Goal: Information Seeking & Learning: Learn about a topic

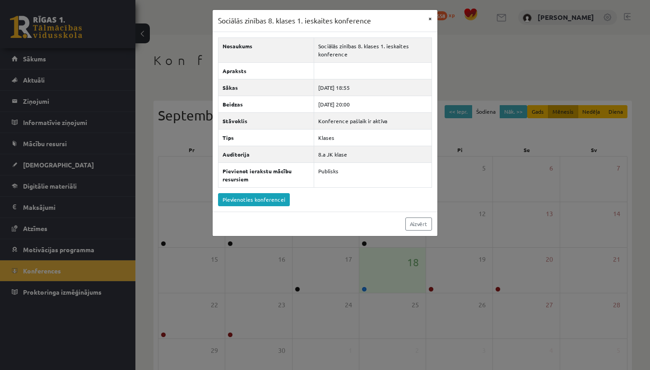
click at [427, 19] on button "×" at bounding box center [430, 18] width 14 height 17
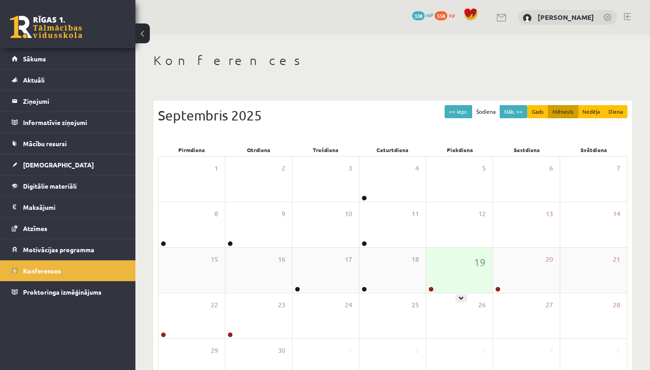
click at [448, 269] on div "19" at bounding box center [459, 270] width 66 height 45
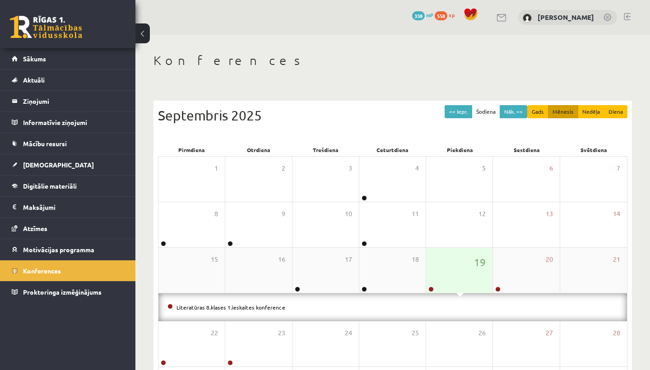
click at [448, 269] on div "19" at bounding box center [459, 270] width 66 height 45
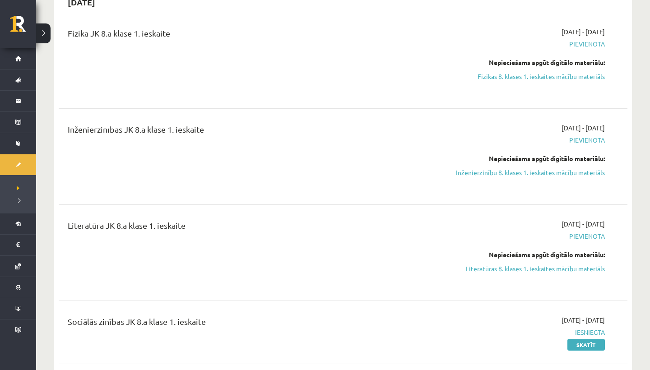
scroll to position [221, 0]
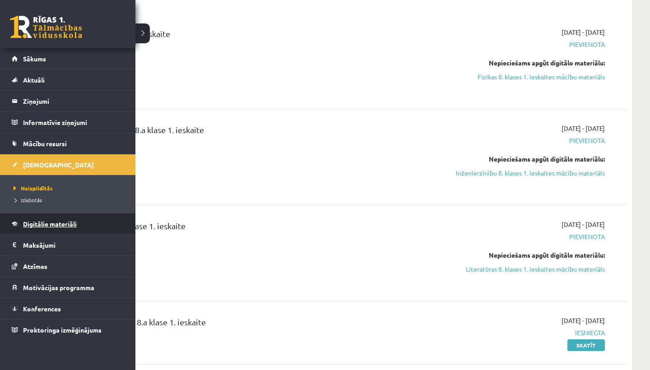
click at [45, 229] on link "Digitālie materiāli" at bounding box center [68, 223] width 112 height 21
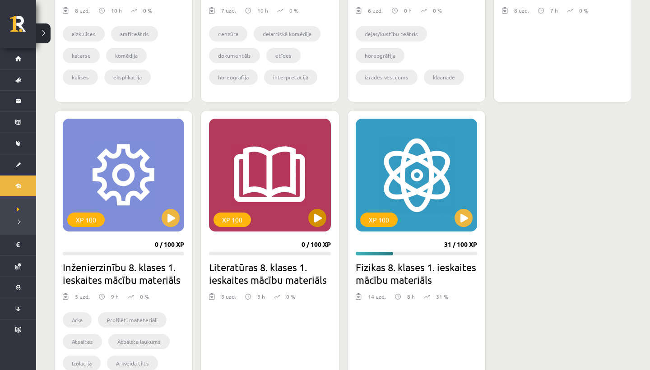
scroll to position [435, 0]
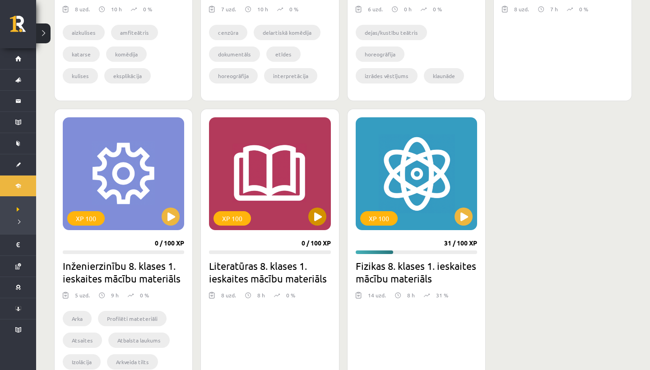
click at [322, 214] on button at bounding box center [317, 217] width 18 height 18
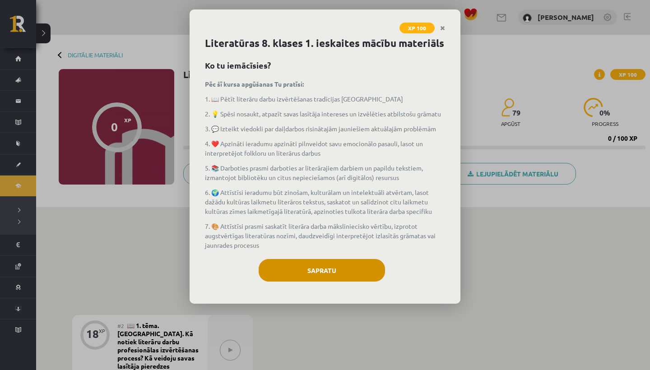
click at [332, 268] on button "Sapratu" at bounding box center [322, 270] width 126 height 23
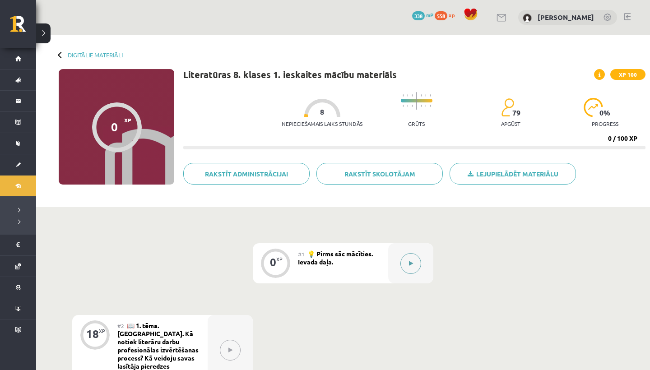
click at [409, 264] on icon at bounding box center [411, 263] width 4 height 5
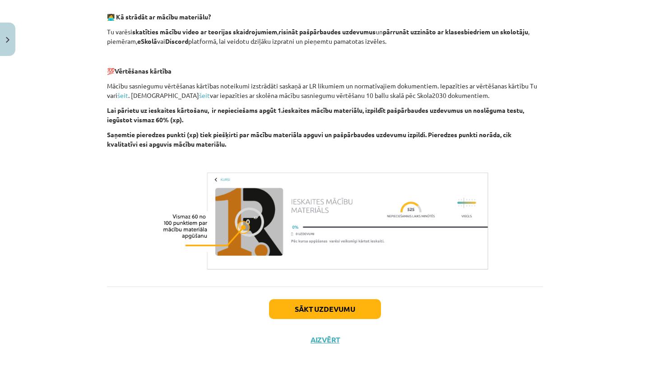
scroll to position [461, 0]
click at [355, 302] on button "Sākt uzdevumu" at bounding box center [325, 310] width 112 height 20
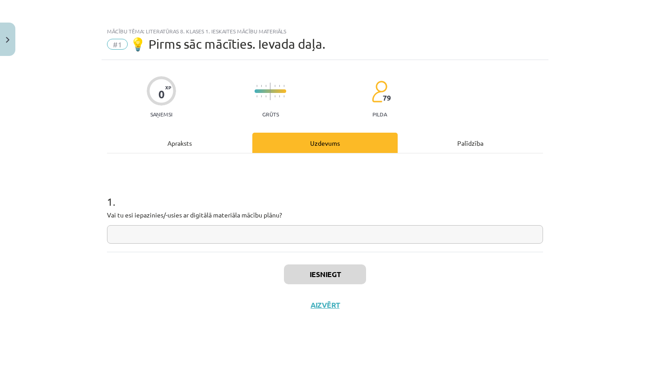
click at [329, 221] on div "1 . Vai tu esi iepazinies/-usies ar digitālā materiāla mācību plānu?" at bounding box center [325, 212] width 436 height 64
click at [329, 232] on input "text" at bounding box center [325, 234] width 436 height 19
type input "**"
click at [354, 264] on div "Iesniegt Aizvērt" at bounding box center [325, 283] width 436 height 63
click at [353, 271] on button "Iesniegt" at bounding box center [325, 274] width 82 height 20
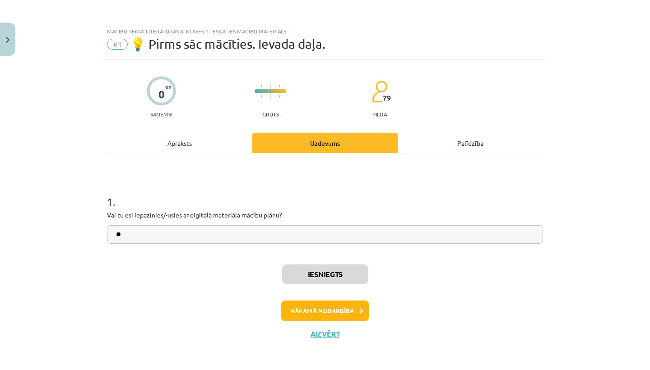
click at [339, 304] on button "Nākamā nodarbība" at bounding box center [325, 311] width 88 height 21
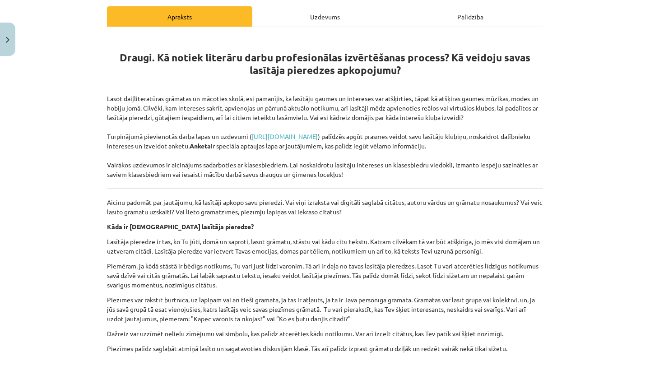
scroll to position [157, 0]
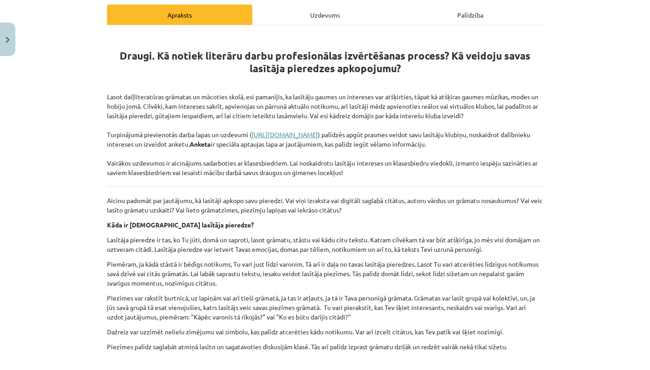
click at [318, 130] on link "https://mape.skola2030.lv/resources/4767" at bounding box center [285, 134] width 66 height 8
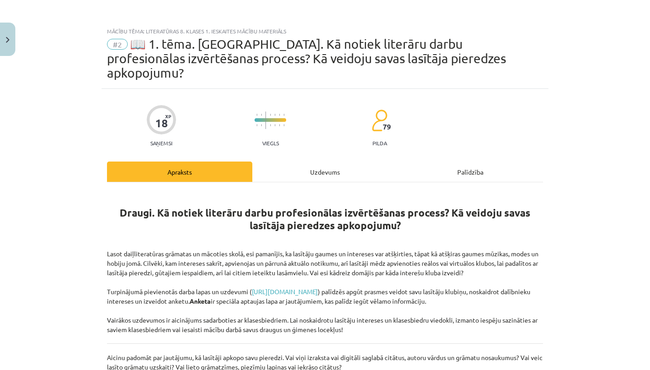
scroll to position [0, 0]
click at [7, 42] on img "Close" at bounding box center [8, 40] width 4 height 6
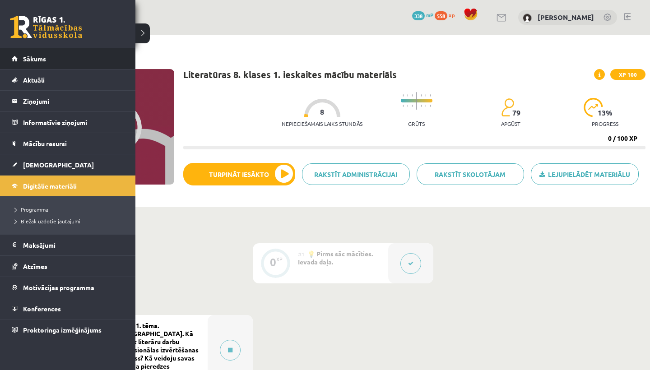
click at [13, 63] on link "Sākums" at bounding box center [68, 58] width 112 height 21
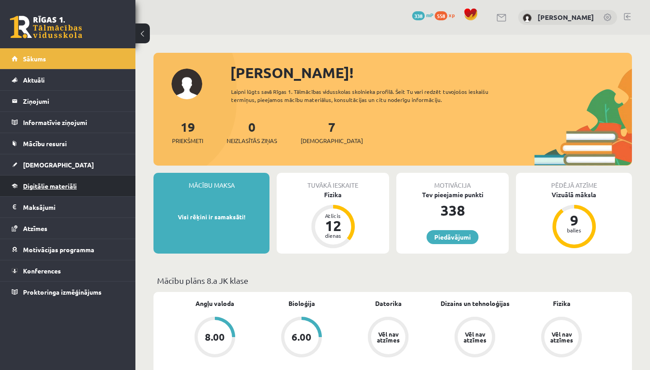
click at [51, 189] on span "Digitālie materiāli" at bounding box center [50, 186] width 54 height 8
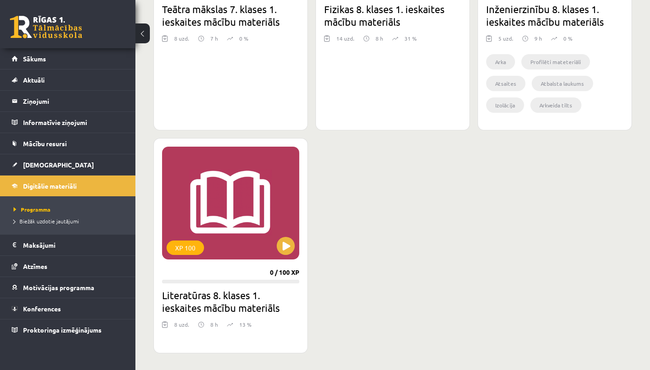
scroll to position [716, 0]
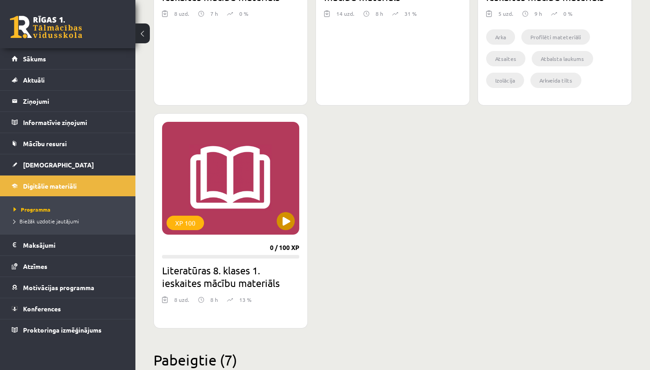
click at [281, 216] on button at bounding box center [286, 221] width 18 height 18
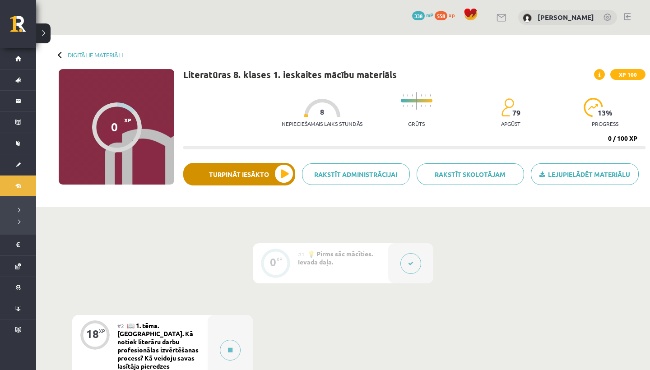
click at [287, 170] on button "Turpināt iesākto" at bounding box center [239, 174] width 112 height 23
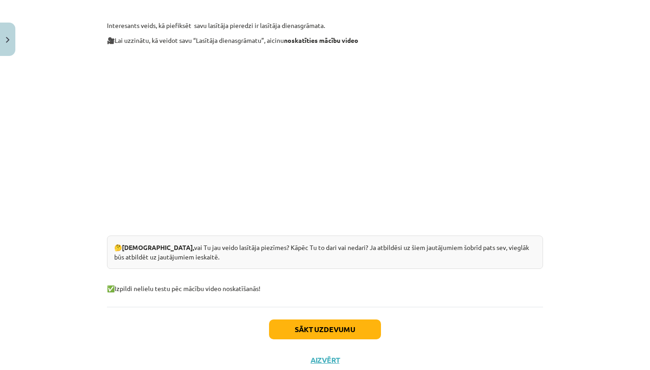
scroll to position [612, 0]
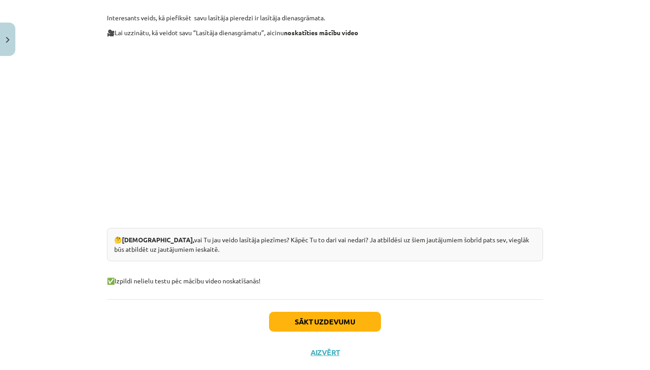
click at [324, 312] on button "Sākt uzdevumu" at bounding box center [325, 322] width 112 height 20
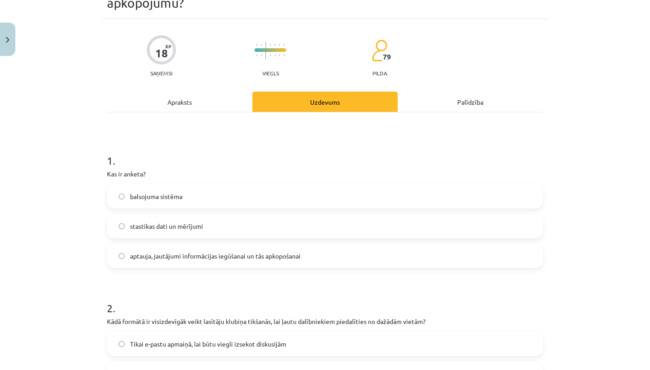
scroll to position [70, 0]
click at [311, 244] on label "aptauja, jautājumi informācijas iegūšanai un tās apkopošanai" at bounding box center [325, 255] width 434 height 23
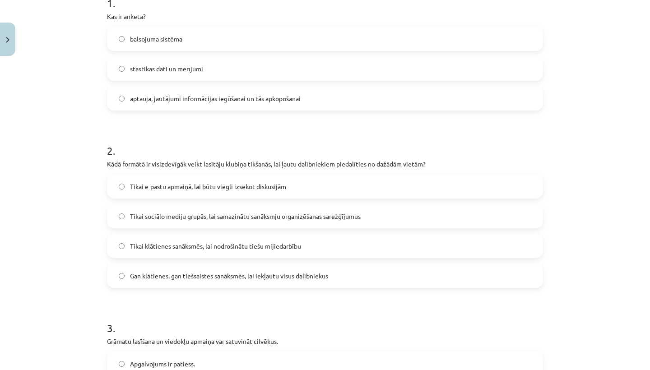
scroll to position [228, 0]
click at [302, 207] on label "Tikai sociālo mediju grupās, lai samazinātu sanāksmju organizēšanas sarežģījumus" at bounding box center [325, 215] width 434 height 23
click at [296, 271] on span "Gan klātienes, gan tiešsaistes sanāksmēs, lai iekļautu visus dalībniekus" at bounding box center [229, 275] width 198 height 9
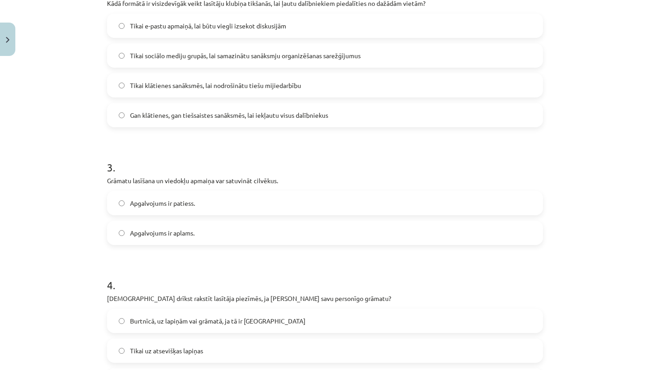
scroll to position [392, 0]
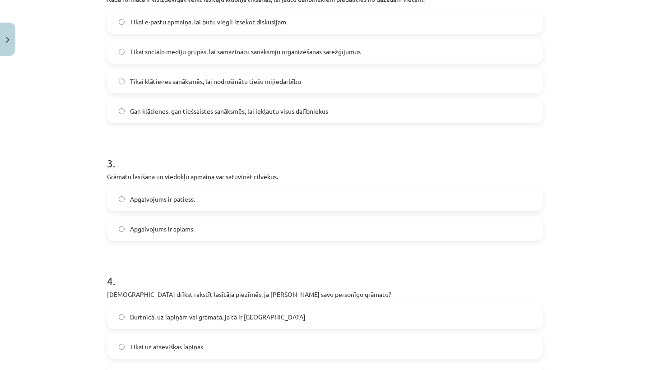
click at [274, 188] on label "Apgalvojums ir patiess." at bounding box center [325, 199] width 434 height 23
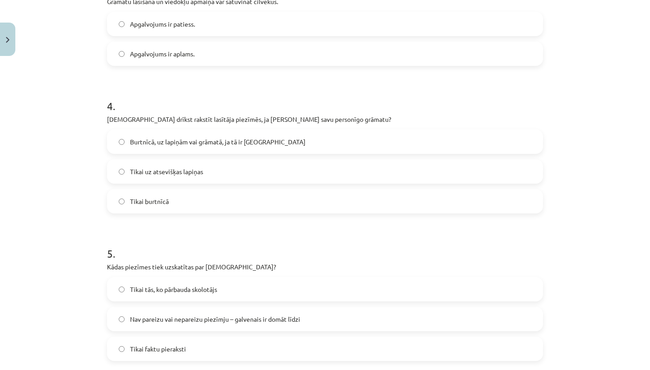
scroll to position [581, 0]
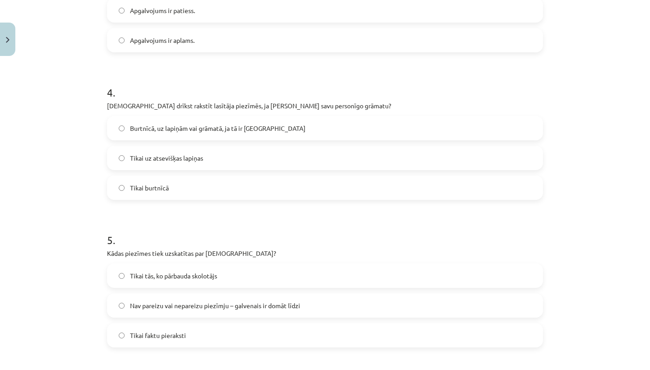
click at [274, 117] on label "Burtnīcā, uz lapiņām vai grāmatā, ja tā ir Tavējā" at bounding box center [325, 128] width 434 height 23
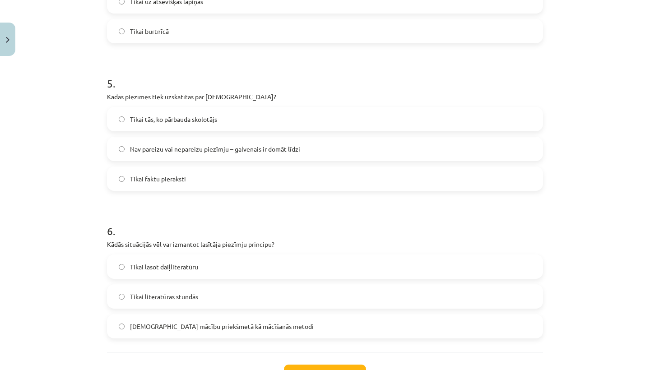
scroll to position [738, 0]
click at [282, 144] on span "Nav pareizu vai nepareizu piezīmju – galvenais ir domāt līdzi" at bounding box center [215, 148] width 170 height 9
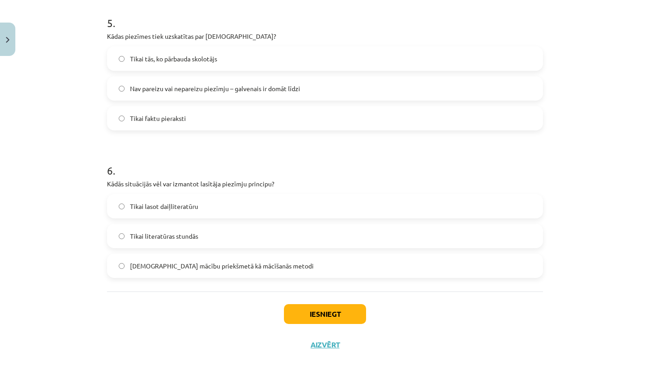
scroll to position [798, 0]
click at [219, 260] on label "Jebkurā mācību priekšmetā kā mācīšanās metodi" at bounding box center [325, 266] width 434 height 23
click at [297, 305] on button "Iesniegt" at bounding box center [325, 315] width 82 height 20
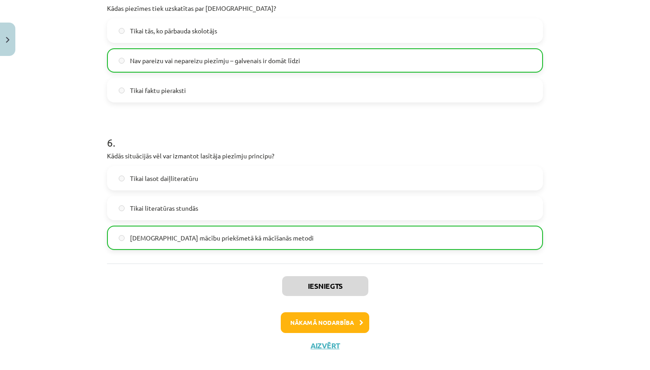
click at [290, 312] on button "Nākamā nodarbība" at bounding box center [325, 322] width 88 height 21
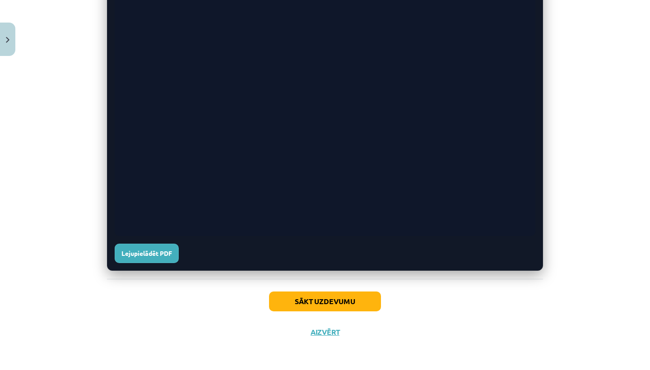
scroll to position [408, 0]
click at [289, 301] on button "Sākt uzdevumu" at bounding box center [325, 302] width 112 height 20
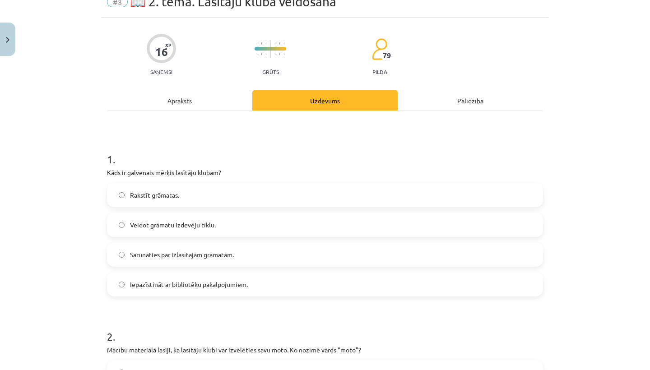
scroll to position [52, 0]
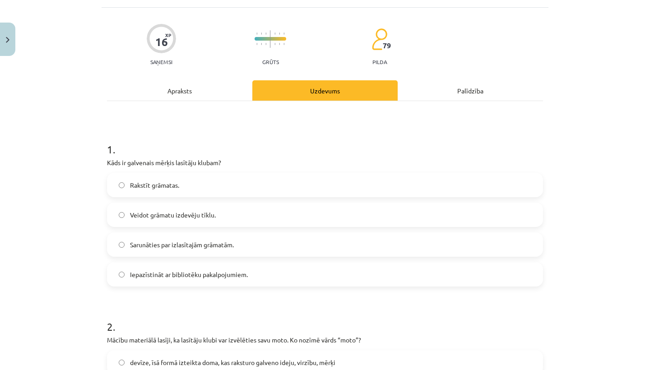
click at [250, 248] on label "Sarunāties par izlasītajām grāmatām." at bounding box center [325, 244] width 434 height 23
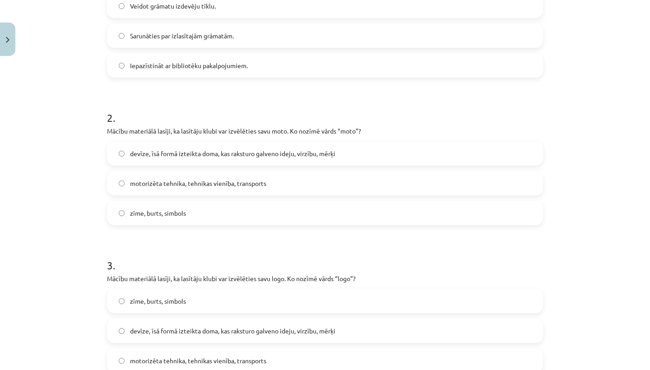
scroll to position [261, 0]
click at [262, 153] on span "devīze, īsā formā izteikta doma, kas raksturo galveno ideju, virzību, mērķi" at bounding box center [232, 153] width 205 height 9
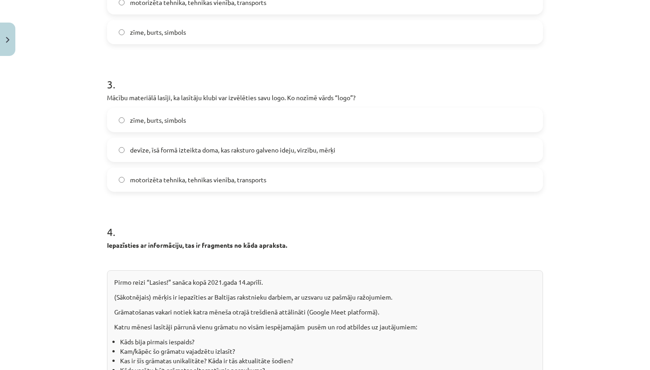
scroll to position [449, 0]
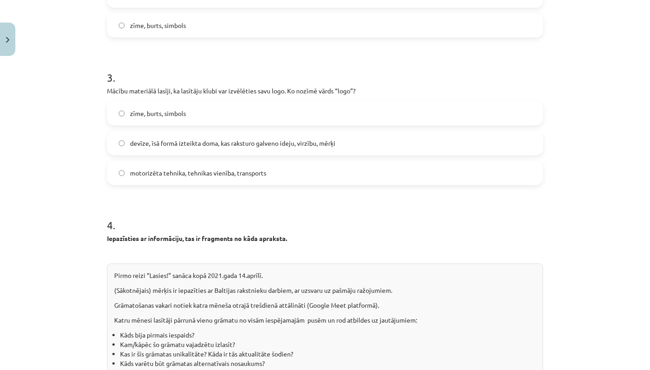
click at [262, 117] on label "zīme, burts, simbols" at bounding box center [325, 113] width 434 height 23
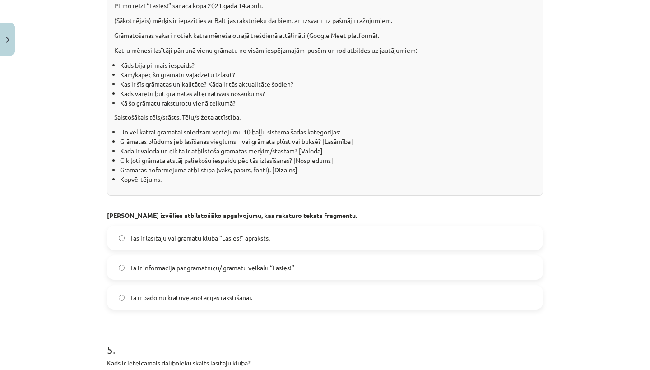
scroll to position [720, 0]
click at [289, 244] on label "Tas ir lasītāju vai grāmatu kluba “Lasies!” apraksts." at bounding box center [325, 237] width 434 height 23
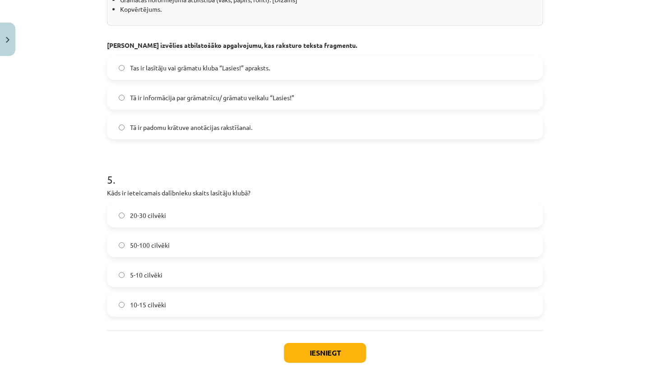
scroll to position [890, 0]
click at [244, 314] on label "10-15 cilvēki" at bounding box center [325, 304] width 434 height 23
click at [325, 348] on button "Iesniegt" at bounding box center [325, 353] width 82 height 20
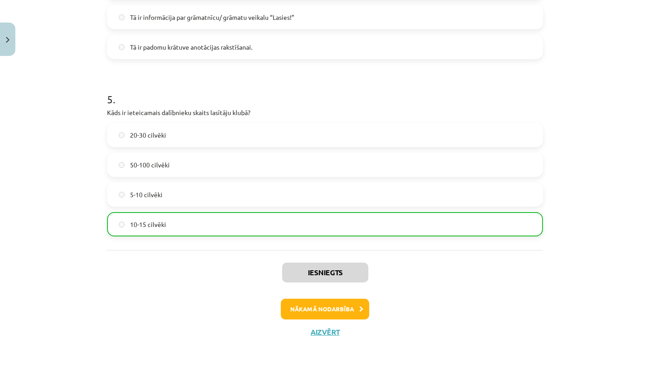
click at [323, 310] on button "Nākamā nodarbība" at bounding box center [325, 309] width 88 height 21
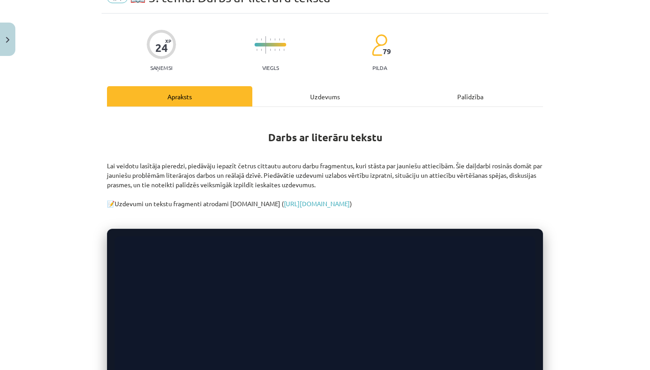
scroll to position [48, 0]
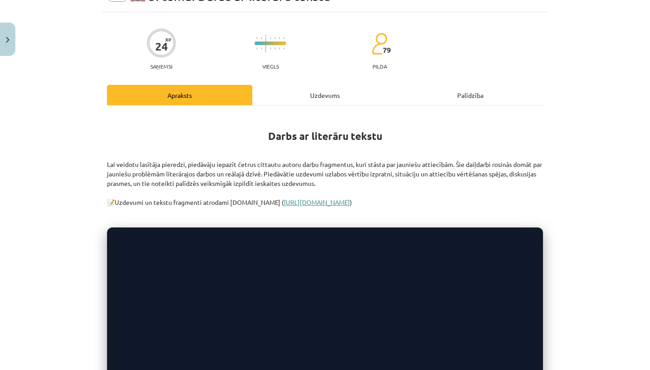
click at [312, 201] on link "https://mape.skola2030.lv/resources/4768" at bounding box center [317, 202] width 66 height 8
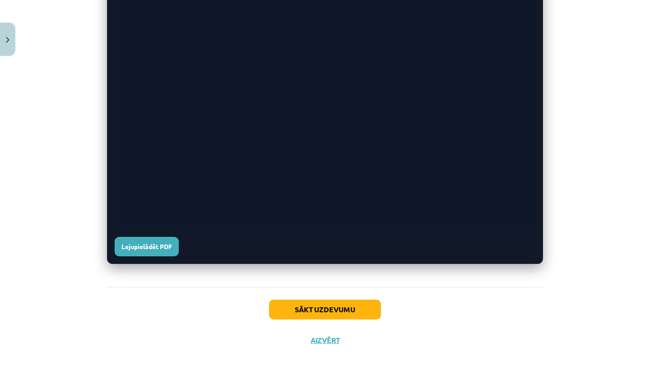
scroll to position [350, 0]
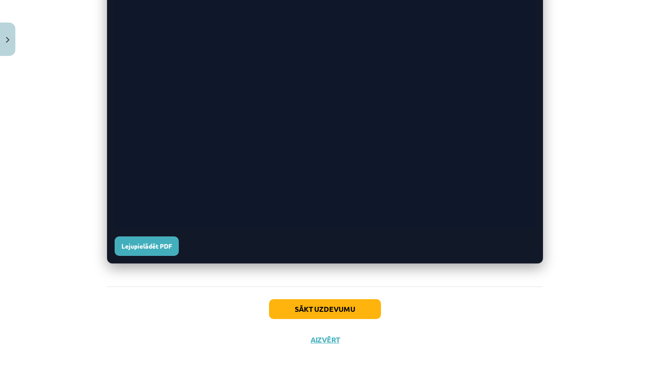
click at [360, 306] on button "Sākt uzdevumu" at bounding box center [325, 309] width 112 height 20
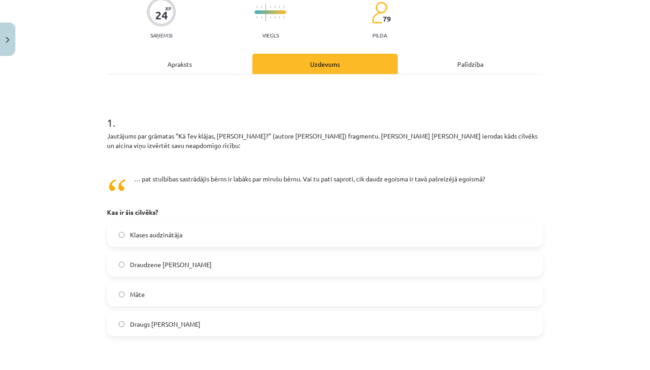
scroll to position [80, 0]
click at [309, 269] on label "Draudzene Ketlina" at bounding box center [325, 263] width 434 height 23
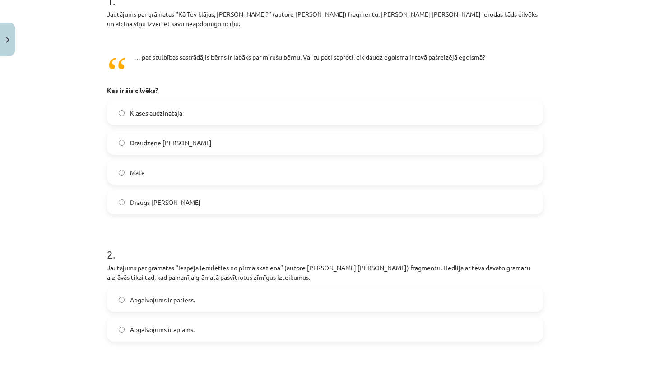
scroll to position [195, 0]
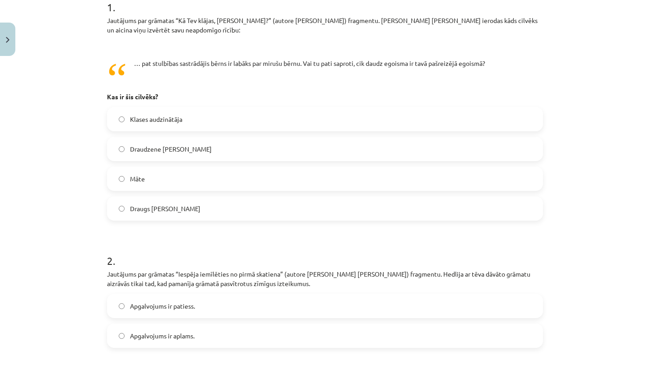
click at [180, 157] on label "Draudzene Ketlina" at bounding box center [325, 149] width 434 height 23
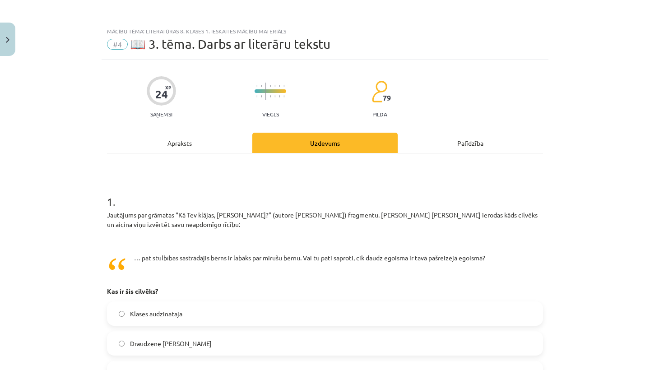
scroll to position [0, 0]
click at [196, 149] on div "Apraksts" at bounding box center [179, 143] width 145 height 20
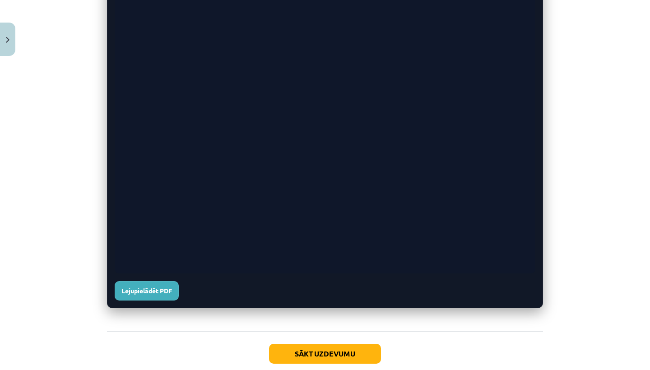
scroll to position [307, 0]
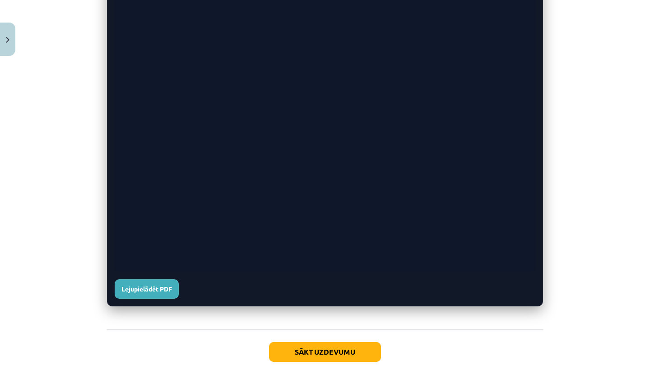
click at [367, 350] on button "Sākt uzdevumu" at bounding box center [325, 352] width 112 height 20
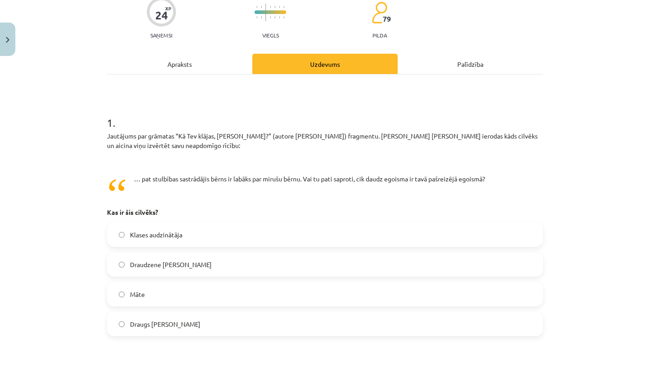
scroll to position [91, 0]
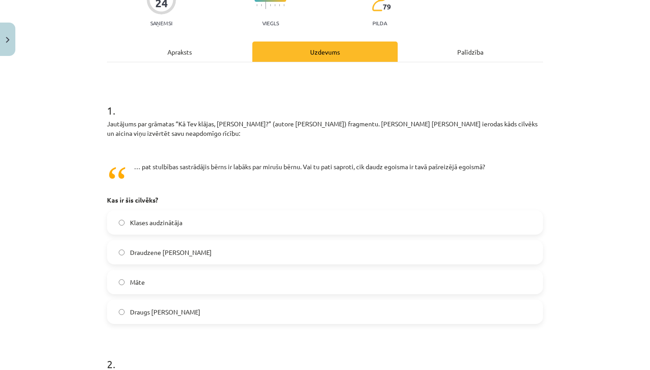
click at [265, 316] on label "Draugs Vilhelms" at bounding box center [325, 312] width 434 height 23
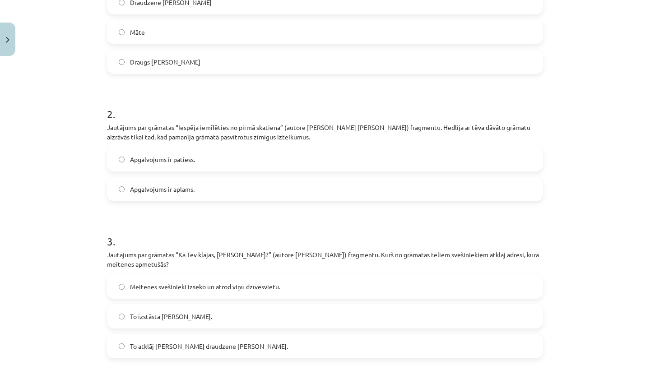
scroll to position [342, 0]
click at [350, 151] on label "Apgalvojums ir patiess." at bounding box center [325, 159] width 434 height 23
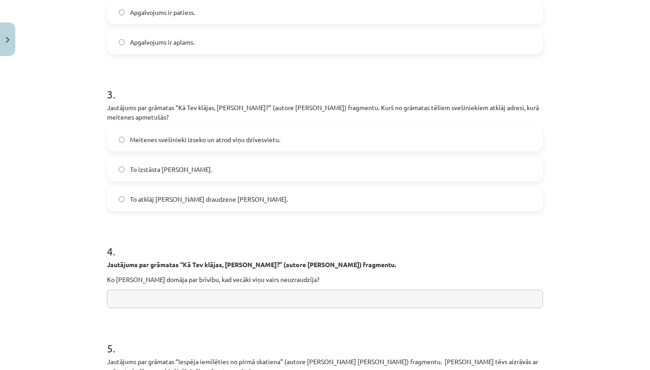
scroll to position [489, 0]
click at [318, 192] on label "To atklāj Annas draudzene Rita." at bounding box center [325, 198] width 434 height 23
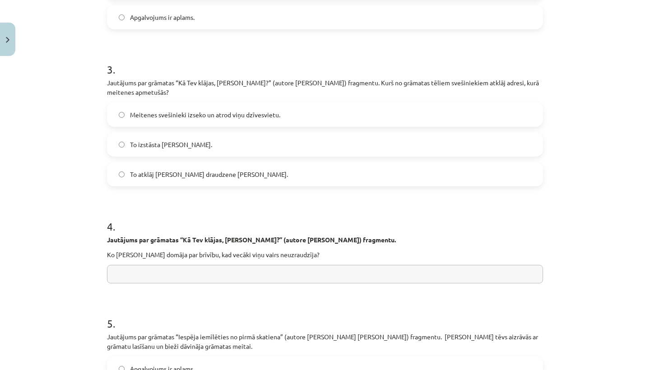
click at [326, 108] on label "Meitenes svešinieki izseko un atrod viņu dzīvesvietu." at bounding box center [325, 114] width 434 height 23
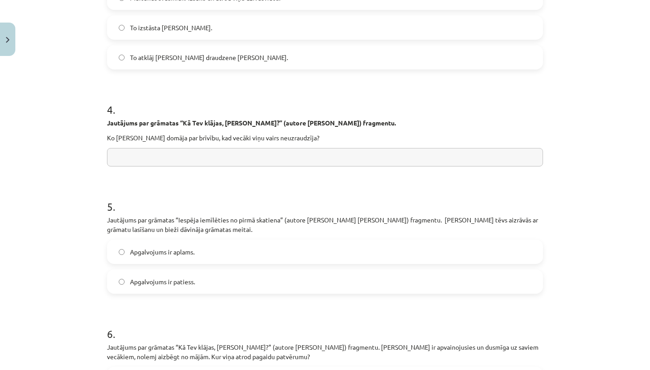
scroll to position [629, 0]
click at [326, 160] on input "text" at bounding box center [325, 158] width 436 height 19
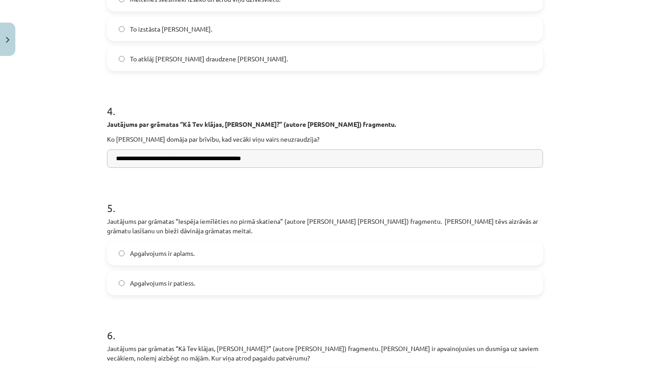
type input "**********"
click at [299, 172] on form "1 . Jautājums par grāmatas “Kā Tev klājas, Anna?” (autore Aidi Vallika) fragmen…" at bounding box center [325, 90] width 436 height 1079
click at [264, 181] on form "1 . Jautājums par grāmatas “Kā Tev klājas, Anna?” (autore Aidi Vallika) fragmen…" at bounding box center [325, 90] width 436 height 1079
click at [276, 181] on form "1 . Jautājums par grāmatas “Kā Tev klājas, Anna?” (autore Aidi Vallika) fragmen…" at bounding box center [325, 90] width 436 height 1079
click at [269, 253] on label "Apgalvojums ir aplams." at bounding box center [325, 253] width 434 height 23
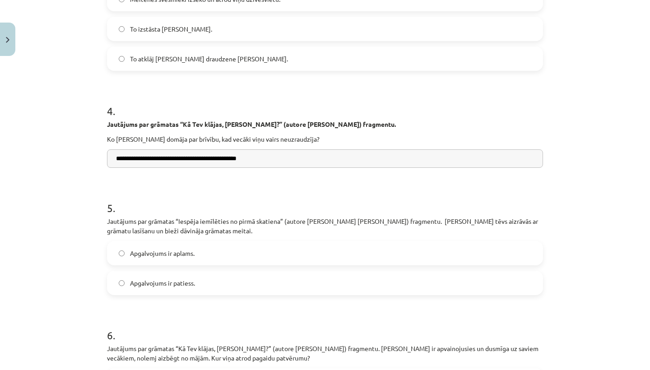
click at [270, 278] on label "Apgalvojums ir patiess." at bounding box center [325, 283] width 434 height 23
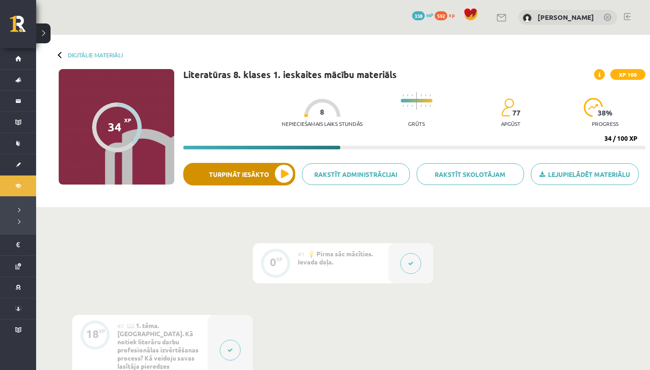
click at [283, 173] on button "Turpināt iesākto" at bounding box center [239, 174] width 112 height 23
click at [271, 176] on button "Turpināt iesākto" at bounding box center [239, 174] width 112 height 23
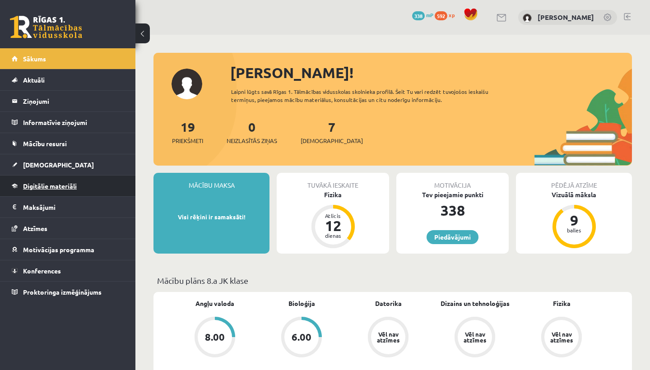
click at [51, 182] on span "Digitālie materiāli" at bounding box center [50, 186] width 54 height 8
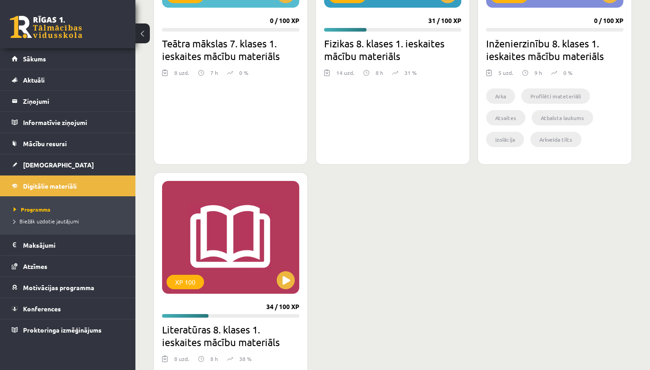
scroll to position [671, 0]
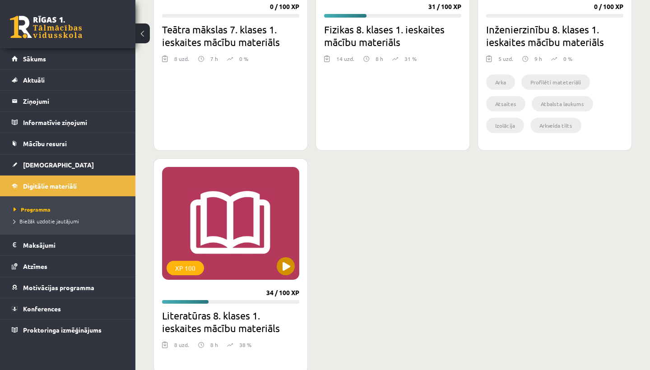
click at [286, 270] on button at bounding box center [286, 266] width 18 height 18
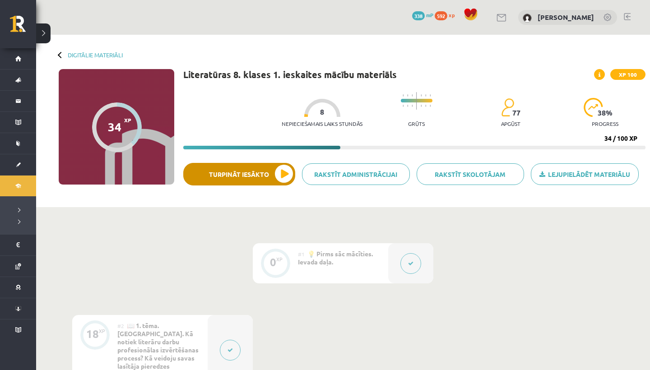
click at [279, 170] on button "Turpināt iesākto" at bounding box center [239, 174] width 112 height 23
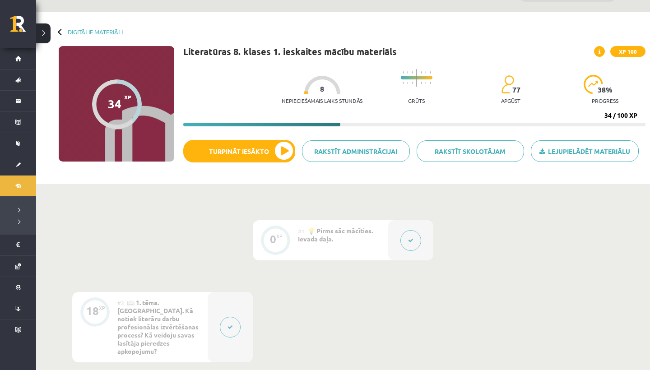
scroll to position [14, 0]
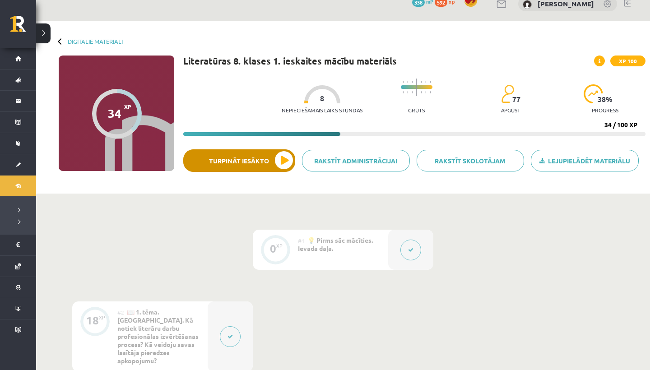
click at [283, 153] on button "Turpināt iesākto" at bounding box center [239, 160] width 112 height 23
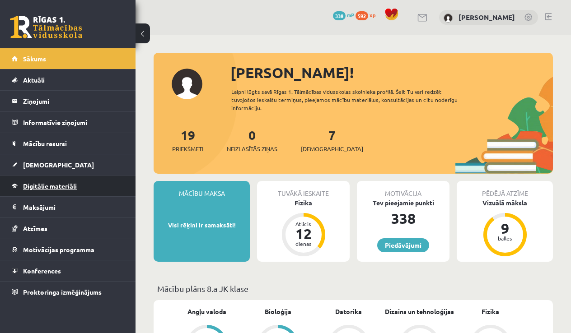
click at [63, 185] on span "Digitālie materiāli" at bounding box center [50, 186] width 54 height 8
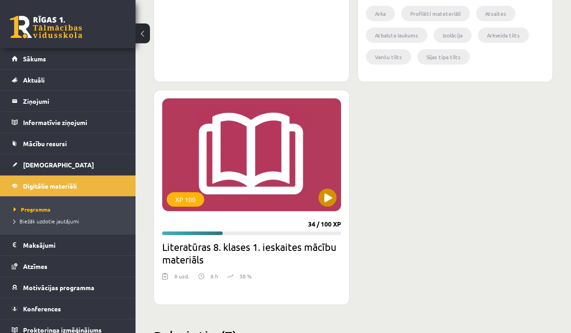
scroll to position [1031, 0]
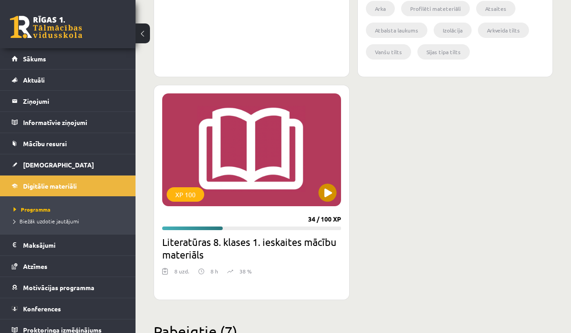
click at [329, 190] on button at bounding box center [327, 193] width 18 height 18
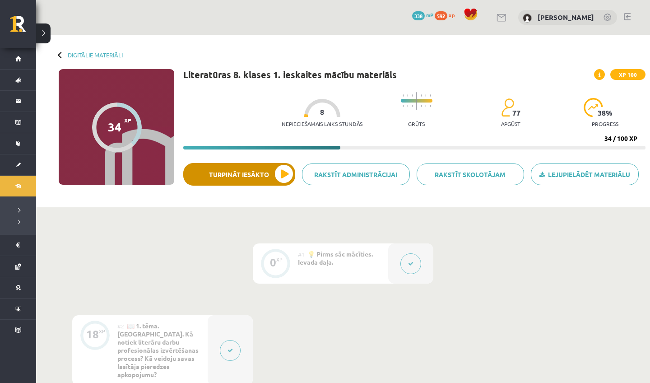
click at [290, 177] on button "Turpināt iesākto" at bounding box center [239, 174] width 112 height 23
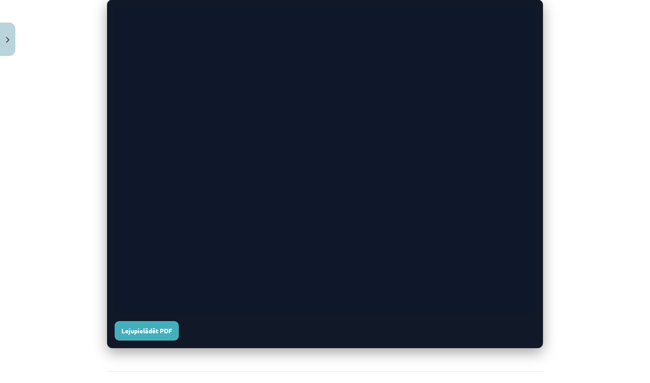
scroll to position [339, 0]
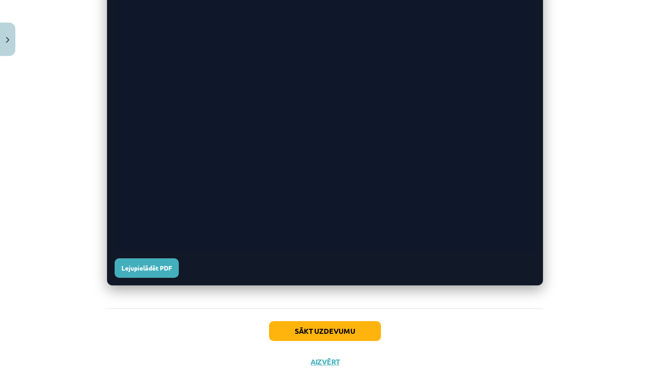
click at [347, 333] on button "Sākt uzdevumu" at bounding box center [325, 331] width 112 height 20
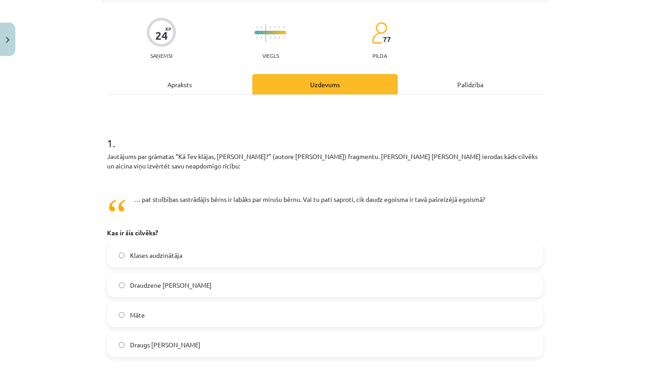
scroll to position [69, 0]
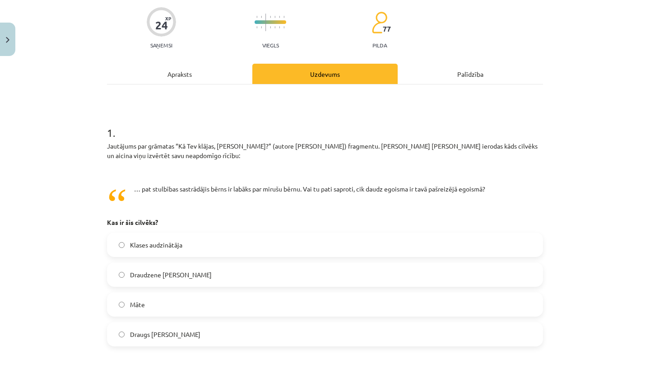
click at [343, 333] on label "Draugs Vilhelms" at bounding box center [325, 334] width 434 height 23
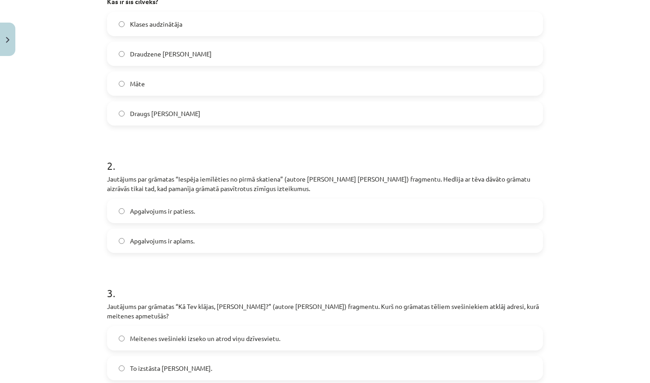
scroll to position [291, 0]
click at [346, 214] on label "Apgalvojums ir patiess." at bounding box center [325, 210] width 434 height 23
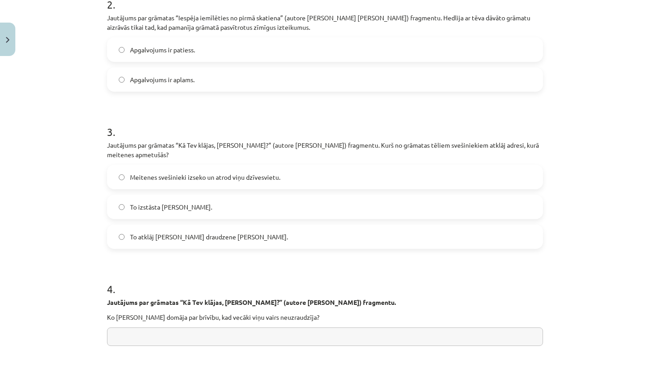
scroll to position [450, 0]
click at [344, 172] on label "Meitenes svešinieki izseko un atrod viņu dzīvesvietu." at bounding box center [325, 177] width 434 height 23
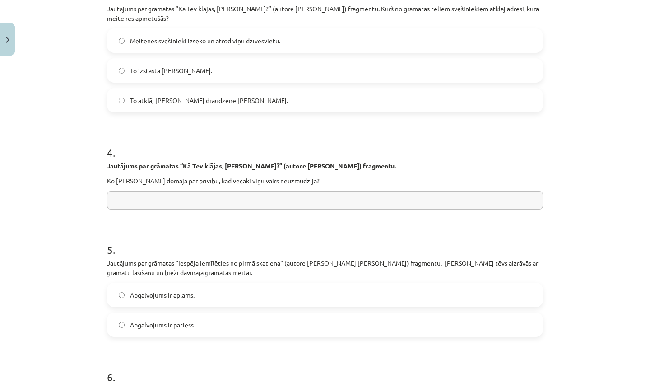
scroll to position [588, 0]
click at [358, 195] on input "text" at bounding box center [325, 199] width 436 height 19
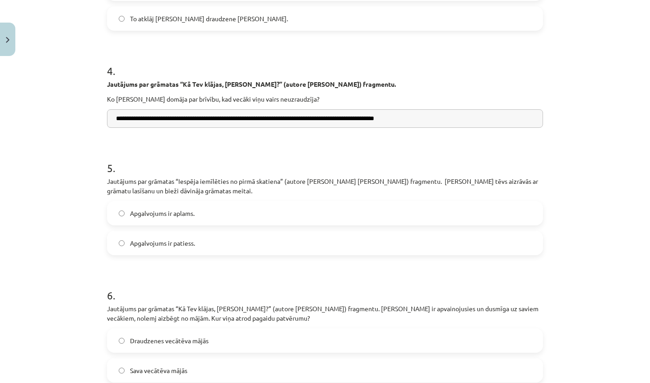
scroll to position [671, 0]
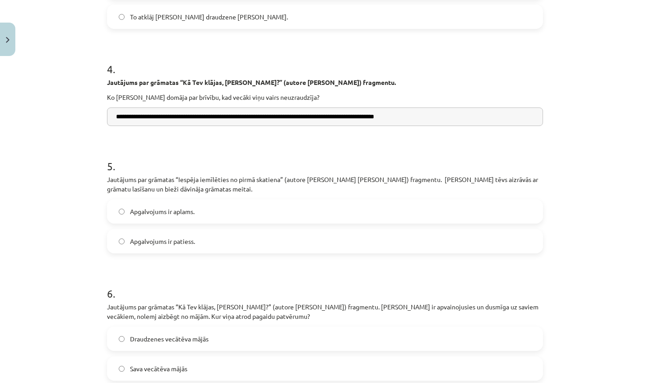
type input "**********"
click at [322, 241] on label "Apgalvojums ir patiess." at bounding box center [325, 241] width 434 height 23
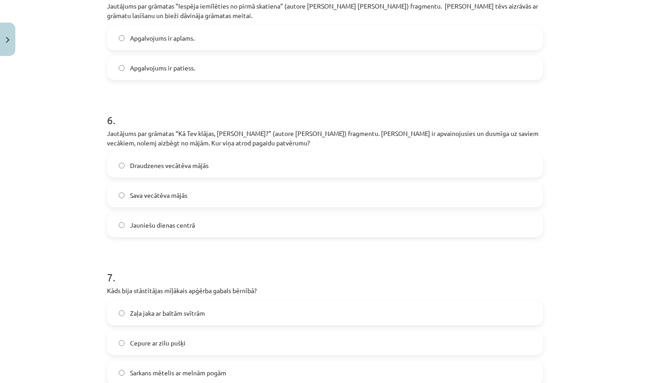
scroll to position [844, 0]
click at [281, 165] on label "Draudzenes vecātēva mājās" at bounding box center [325, 164] width 434 height 23
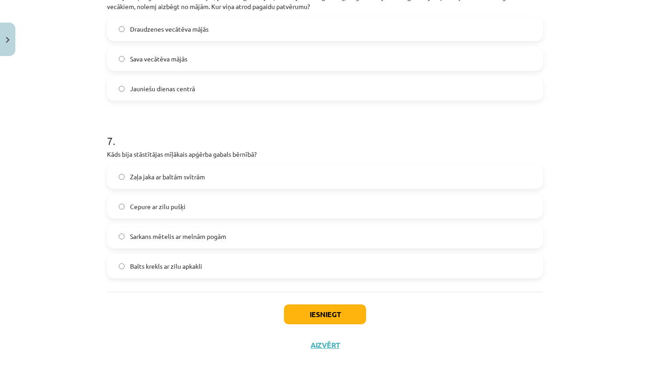
scroll to position [982, 0]
click at [257, 227] on label "Sarkans mētelis ar melnām pogām" at bounding box center [325, 236] width 434 height 23
click at [323, 320] on button "Iesniegt" at bounding box center [325, 314] width 82 height 20
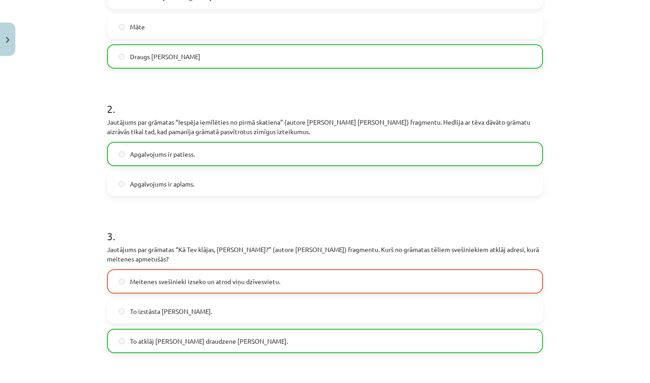
scroll to position [347, 0]
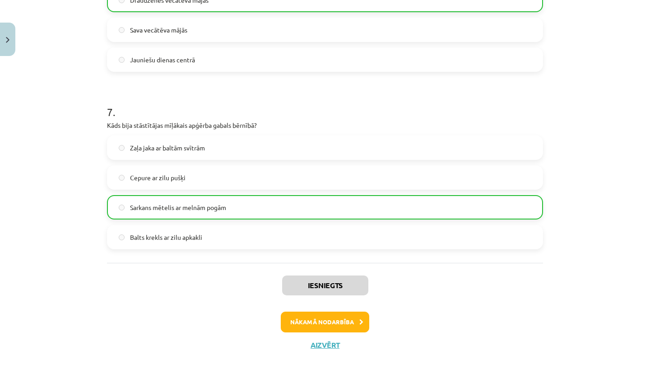
click at [332, 325] on button "Nākamā nodarbība" at bounding box center [325, 321] width 88 height 21
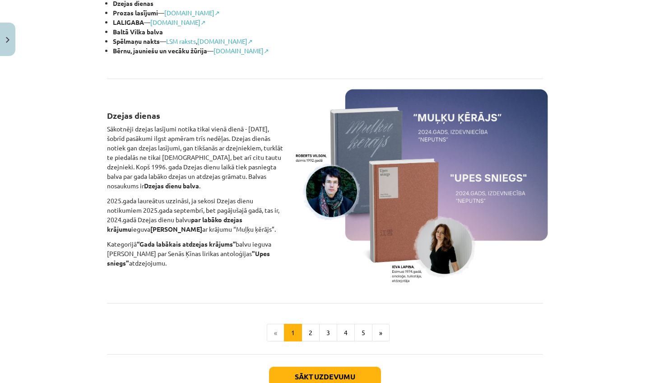
scroll to position [533, 0]
click at [317, 327] on button "2" at bounding box center [311, 332] width 18 height 18
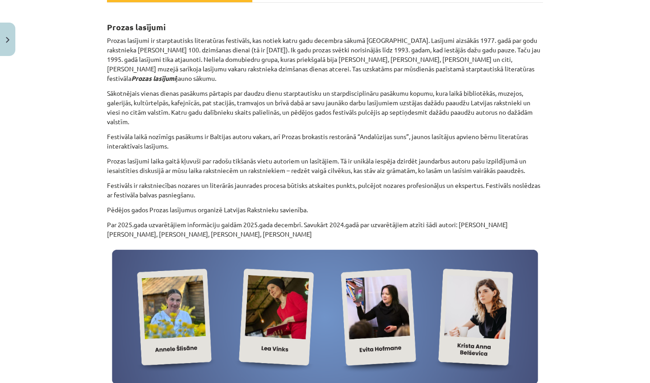
scroll to position [151, 0]
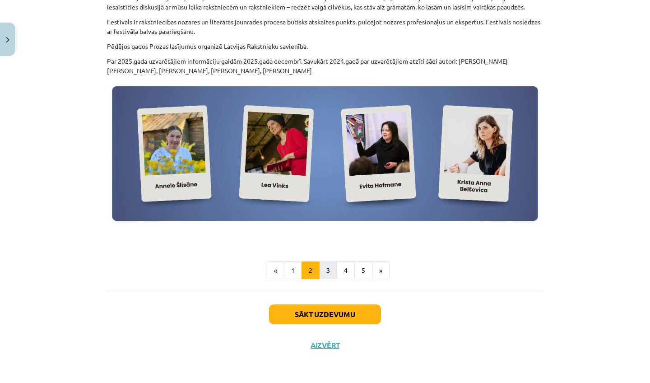
click at [320, 267] on button "3" at bounding box center [328, 270] width 18 height 18
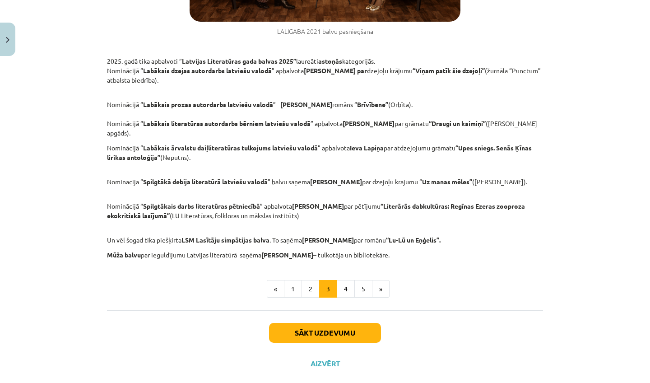
scroll to position [471, 0]
click at [352, 279] on button "4" at bounding box center [346, 288] width 18 height 18
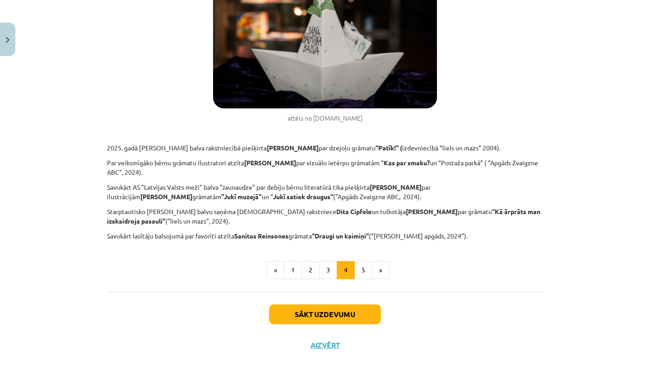
scroll to position [329, 0]
click at [359, 272] on button "5" at bounding box center [363, 270] width 18 height 18
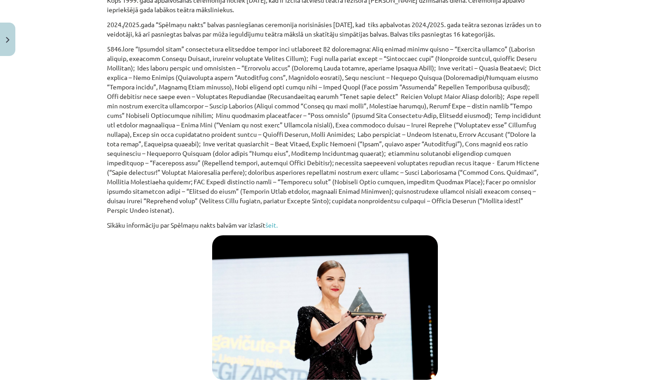
scroll to position [364, 0]
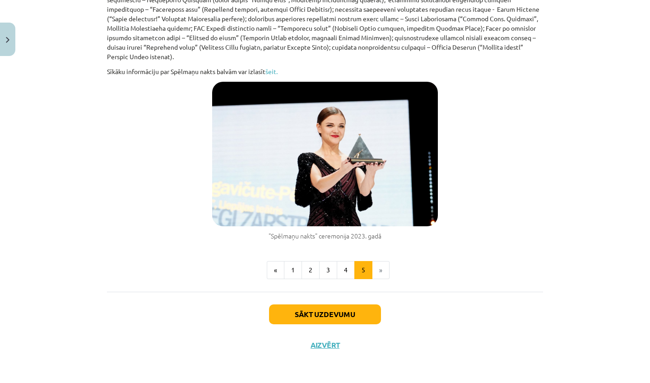
click at [355, 319] on button "Sākt uzdevumu" at bounding box center [325, 314] width 112 height 20
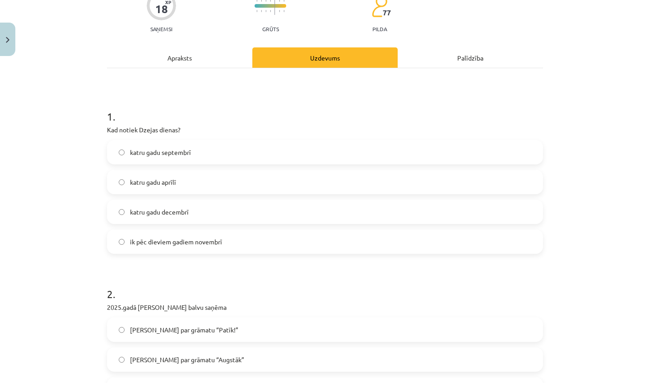
scroll to position [23, 0]
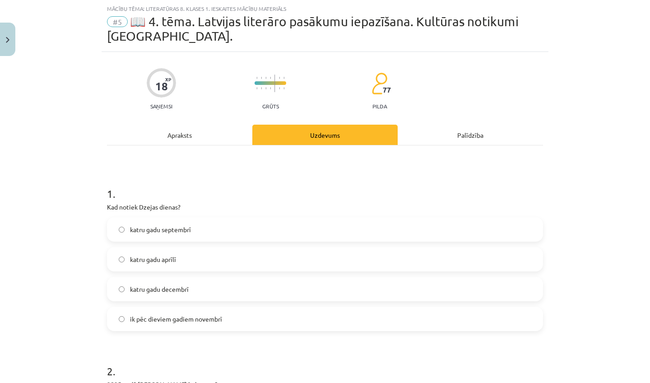
click at [254, 233] on label "katru gadu septembrī" at bounding box center [325, 229] width 434 height 23
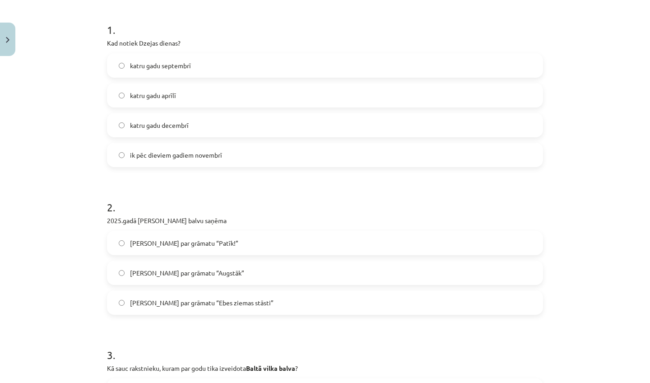
scroll to position [187, 0]
click at [254, 233] on label "Krišjānis Zeļģe par grāmatu “Patīk!”" at bounding box center [325, 242] width 434 height 23
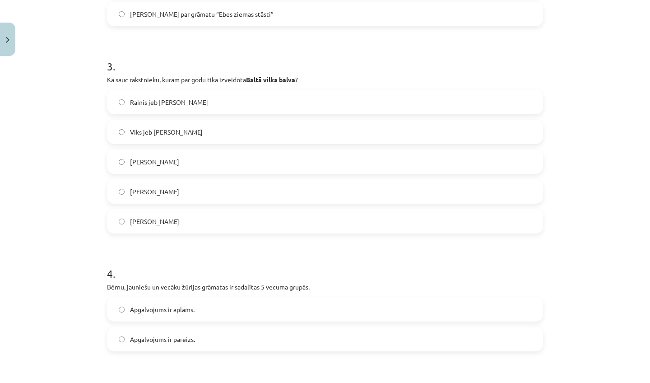
scroll to position [472, 0]
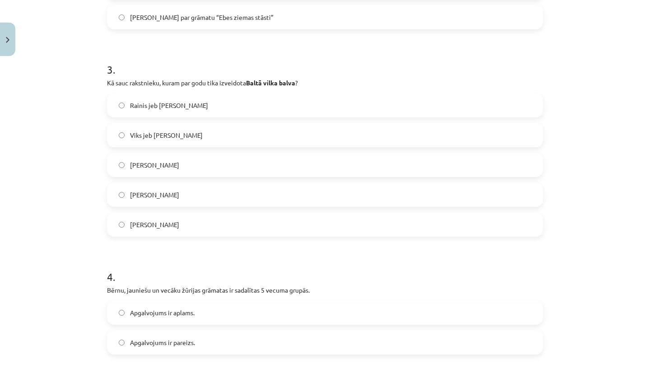
click at [237, 161] on label "Jānis Baltvilks" at bounding box center [325, 164] width 434 height 23
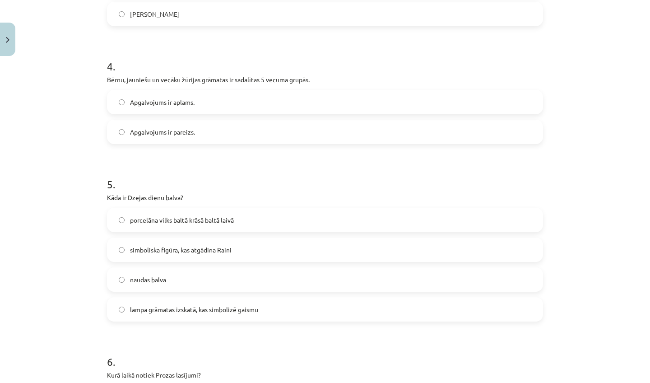
scroll to position [685, 0]
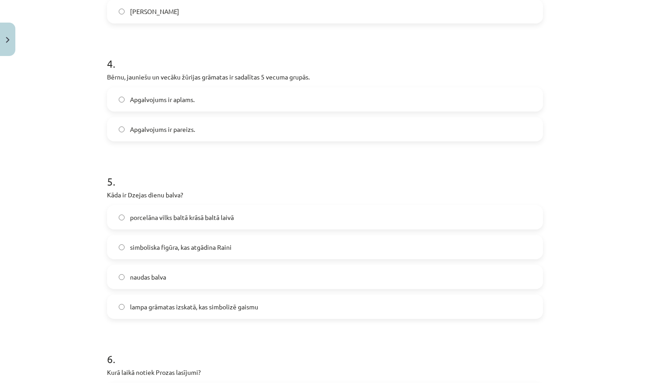
click at [236, 133] on label "Apgalvojums ir pareizs." at bounding box center [325, 129] width 434 height 23
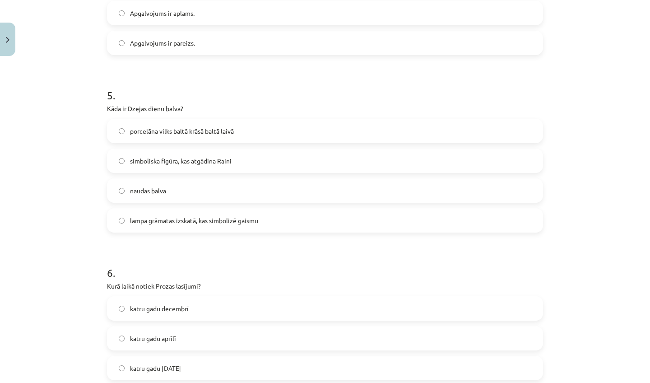
scroll to position [780, 0]
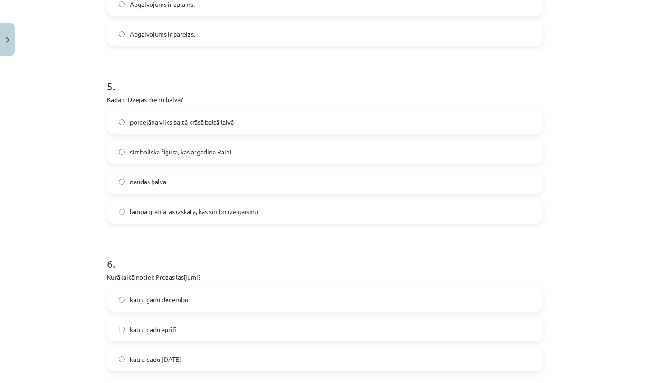
click at [271, 211] on label "lampa grāmatas izskatā, kas simbolizē gaismu" at bounding box center [325, 211] width 434 height 23
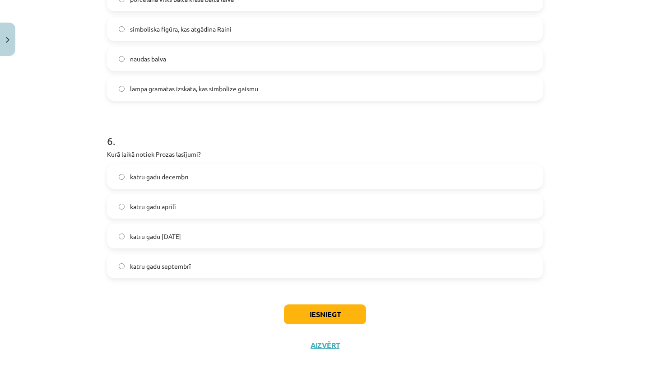
scroll to position [904, 0]
click at [263, 177] on label "katru gadu decembrī" at bounding box center [325, 176] width 434 height 23
click at [310, 310] on button "Iesniegt" at bounding box center [325, 314] width 82 height 20
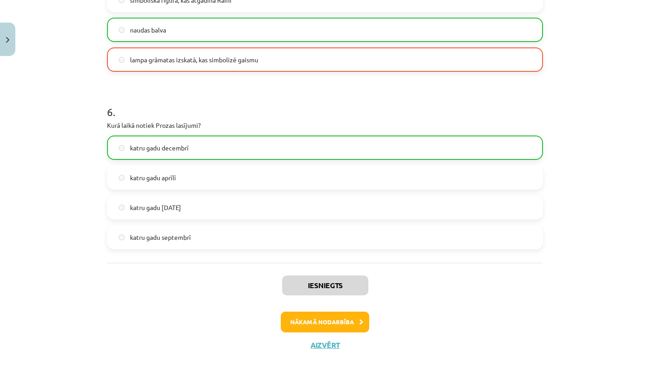
click at [335, 315] on button "Nākamā nodarbība" at bounding box center [325, 321] width 88 height 21
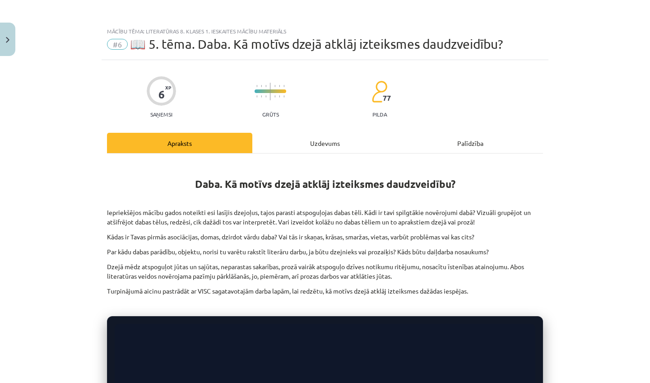
scroll to position [0, 0]
click at [5, 46] on button "Close" at bounding box center [7, 39] width 15 height 33
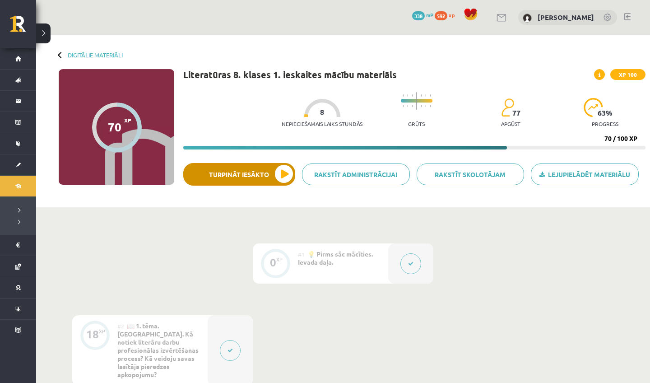
click at [277, 182] on button "Turpināt iesākto" at bounding box center [239, 174] width 112 height 23
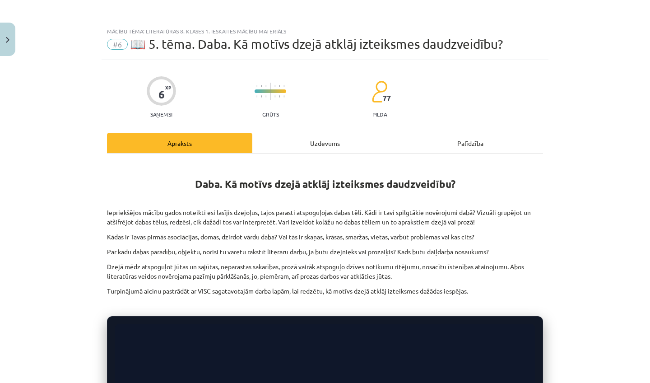
click at [0, 50] on button "Close" at bounding box center [7, 39] width 15 height 33
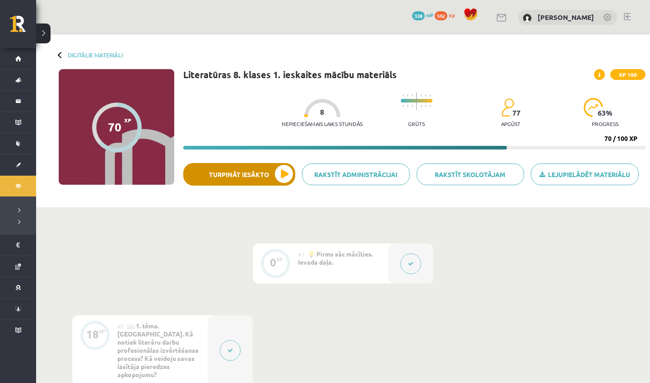
click at [186, 175] on button "Turpināt iesākto" at bounding box center [239, 174] width 112 height 23
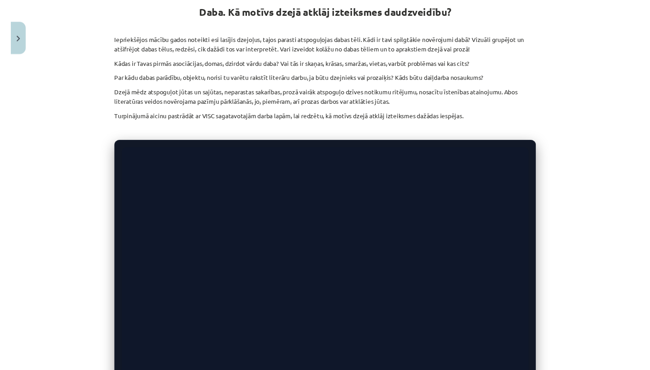
scroll to position [168, 0]
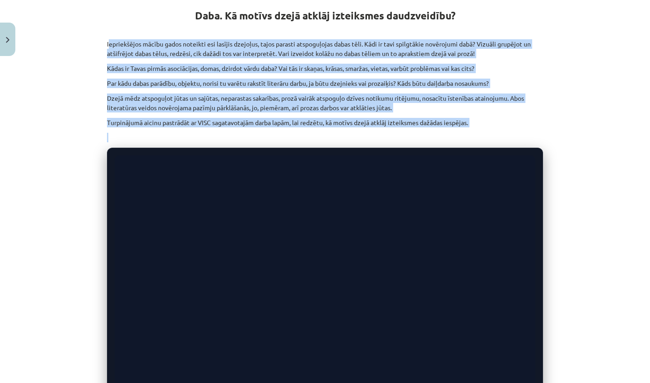
drag, startPoint x: 108, startPoint y: 42, endPoint x: 198, endPoint y: 138, distance: 130.9
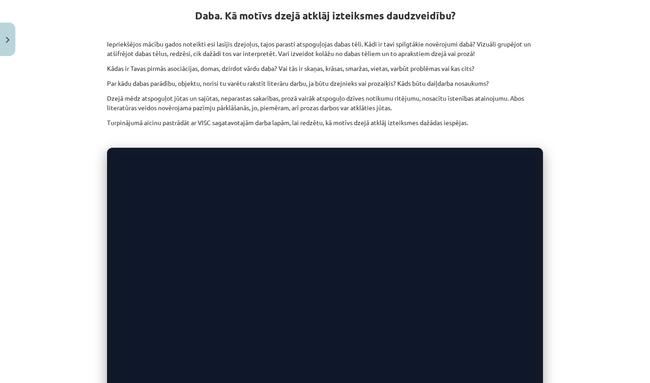
click at [67, 129] on div "Mācību tēma: Literatūras 8. klases 1. ieskaites mācību materiāls #6 📖 5. tēma. …" at bounding box center [325, 191] width 650 height 383
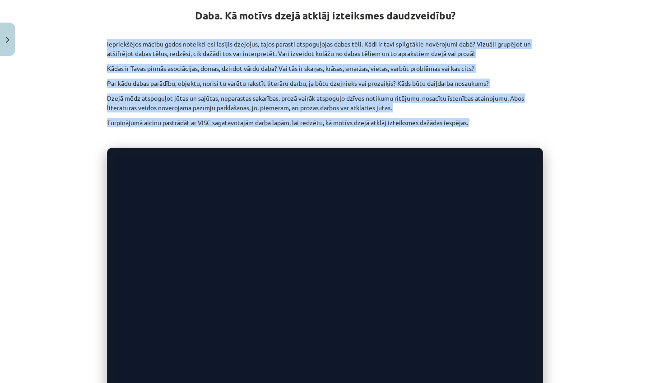
drag, startPoint x: 106, startPoint y: 43, endPoint x: 172, endPoint y: 130, distance: 108.9
copy div "Iepriekšējos mācību gados noteikti esi lasījis dzejoļus, tajos parasti atspoguļ…"
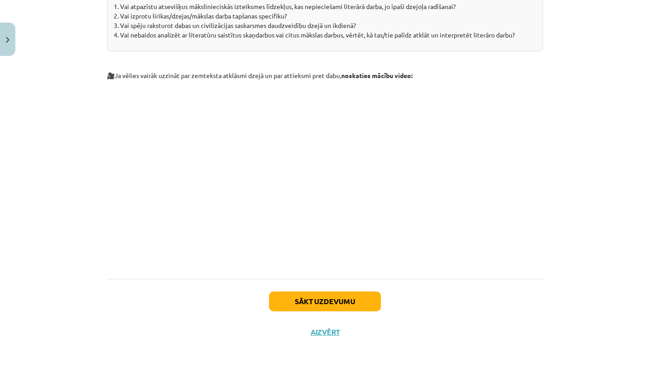
scroll to position [1171, 0]
click at [355, 295] on button "Sākt uzdevumu" at bounding box center [325, 302] width 112 height 20
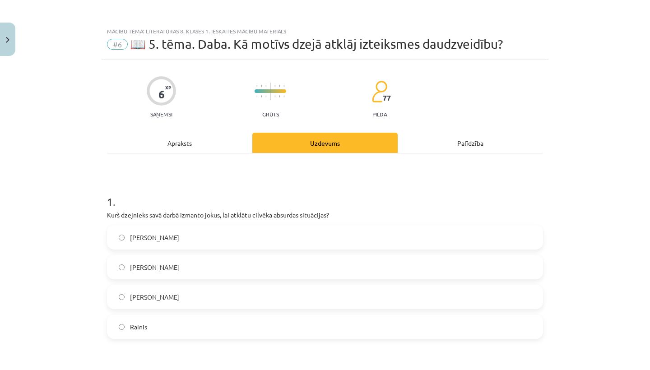
scroll to position [0, 0]
click at [308, 230] on label "Ojārs Vācietis" at bounding box center [325, 237] width 434 height 23
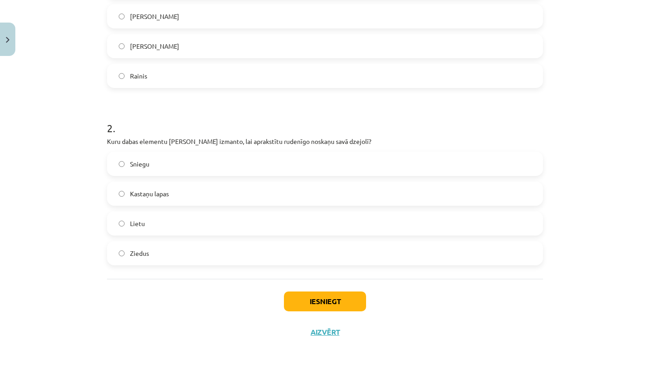
scroll to position [252, 0]
click at [306, 186] on label "Kastaņu lapas" at bounding box center [325, 193] width 434 height 23
click at [297, 227] on label "Lietu" at bounding box center [325, 223] width 434 height 23
click at [320, 301] on button "Iesniegt" at bounding box center [325, 302] width 82 height 20
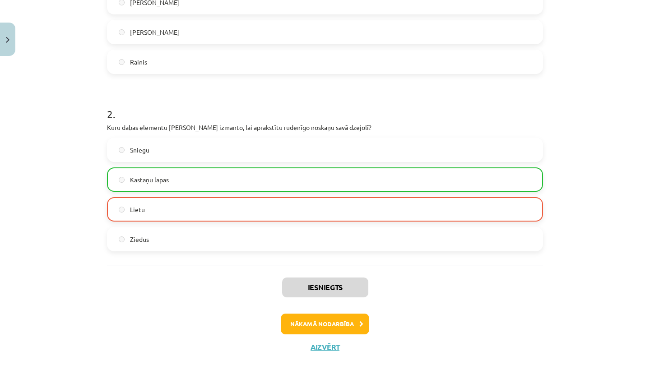
scroll to position [279, 0]
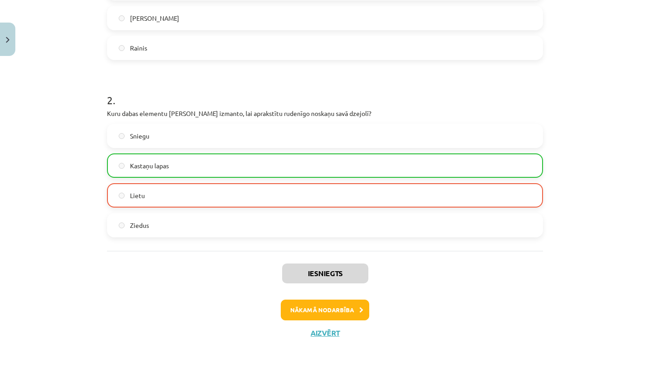
click at [338, 312] on button "Nākamā nodarbība" at bounding box center [325, 310] width 88 height 21
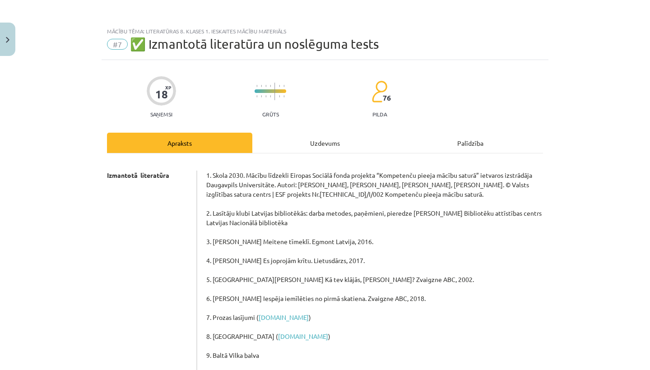
scroll to position [0, 0]
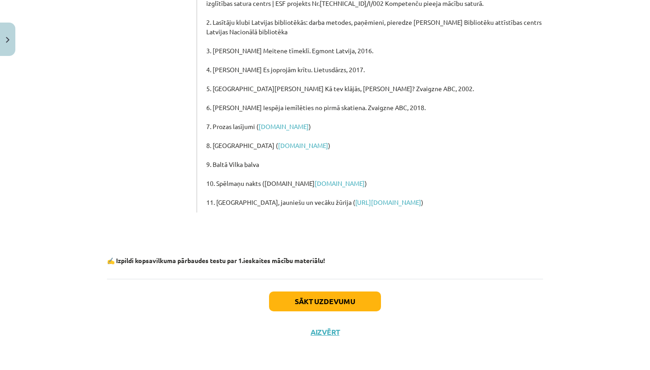
click at [303, 299] on button "Sākt uzdevumu" at bounding box center [325, 302] width 112 height 20
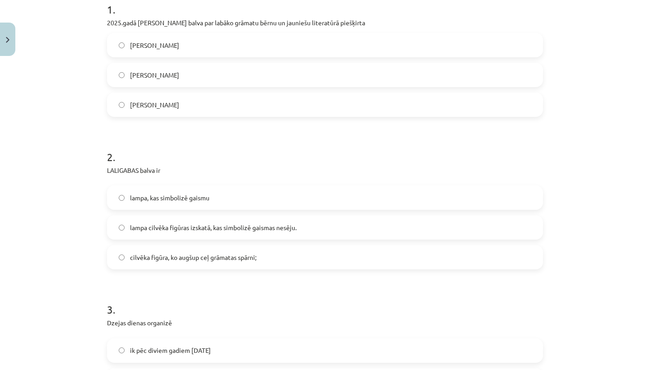
scroll to position [23, 0]
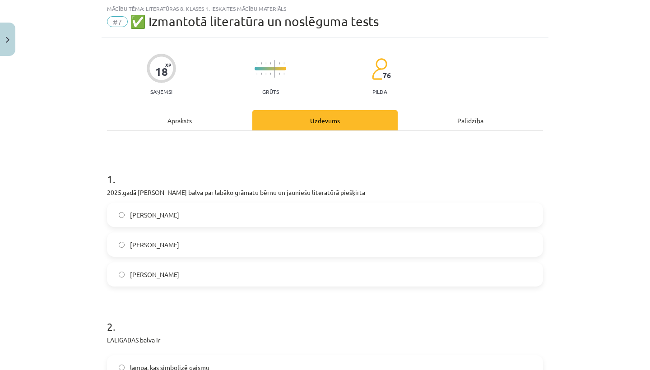
click at [277, 215] on label "Krišjānim Zeļģim" at bounding box center [325, 215] width 434 height 23
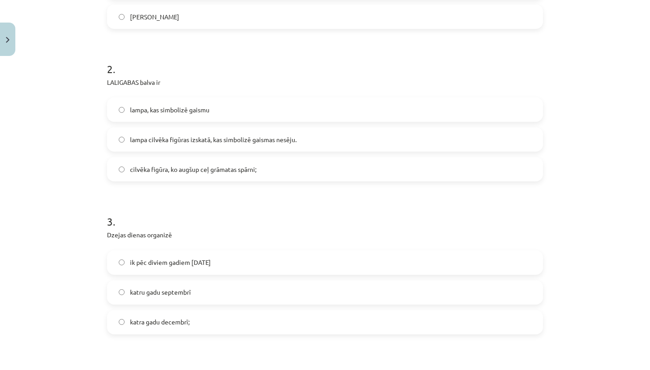
scroll to position [281, 0]
click at [287, 107] on label "lampa, kas simbolizē gaismu" at bounding box center [325, 109] width 434 height 23
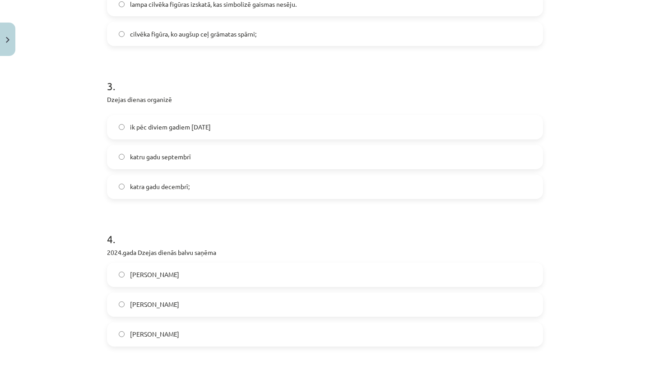
scroll to position [417, 0]
click at [264, 158] on label "katru gadu septembrī" at bounding box center [325, 156] width 434 height 23
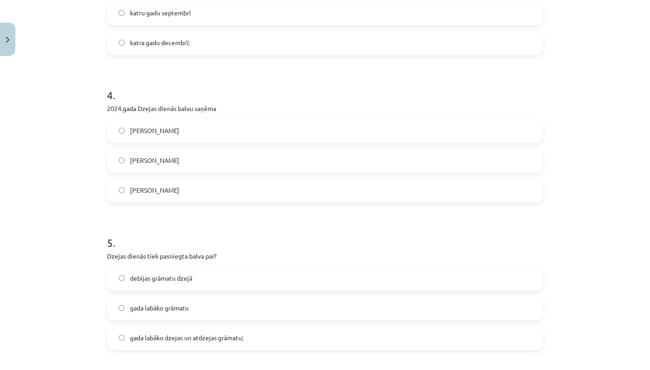
scroll to position [559, 0]
click at [234, 200] on label "Roberts Vilsons" at bounding box center [325, 191] width 434 height 23
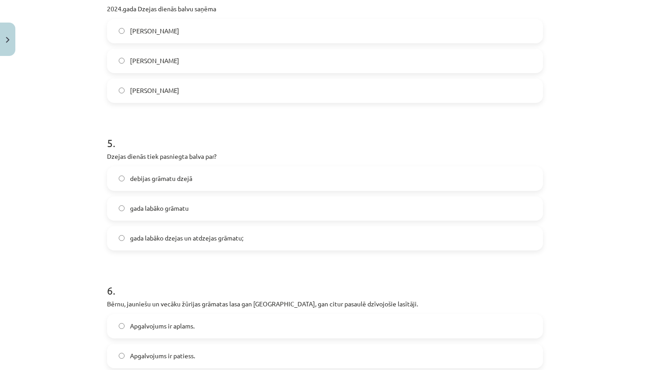
scroll to position [659, 0]
click at [236, 239] on span "gada labāko dzejas un atdzejas grāmatu;" at bounding box center [186, 238] width 113 height 9
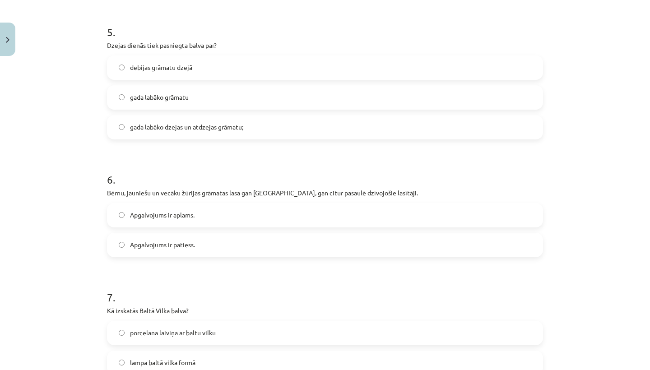
scroll to position [771, 0]
click at [236, 238] on label "Apgalvojums ir patiess." at bounding box center [325, 244] width 434 height 23
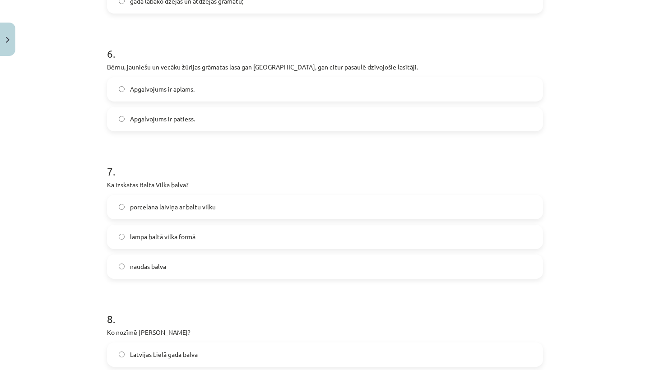
scroll to position [897, 0]
click at [237, 203] on label "porcelāna laiviņa ar baltu vilku" at bounding box center [325, 206] width 434 height 23
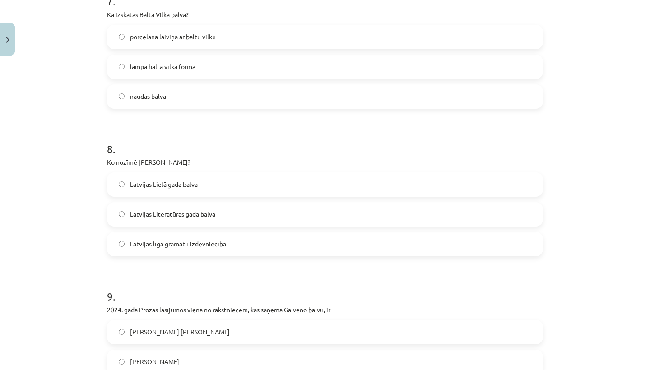
scroll to position [1072, 0]
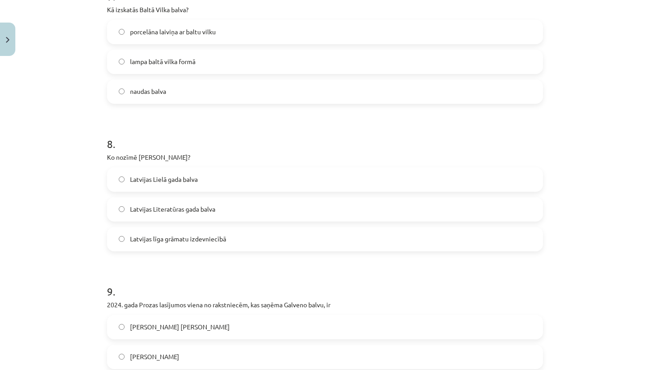
click at [241, 210] on label "Latvijas Literatūras gada balva" at bounding box center [325, 209] width 434 height 23
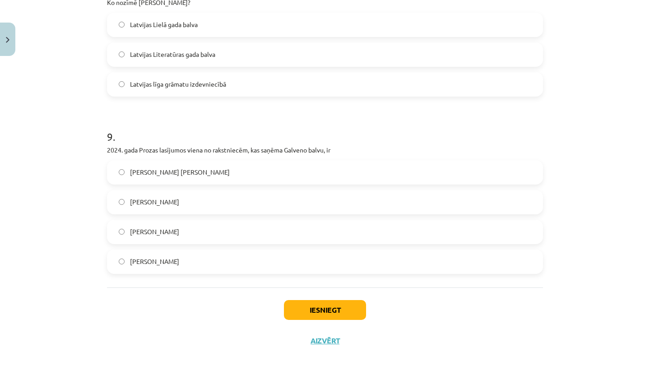
scroll to position [1227, 0]
click at [251, 166] on label "Krista Anna Belševica" at bounding box center [325, 171] width 434 height 23
click at [319, 311] on button "Iesniegt" at bounding box center [325, 309] width 82 height 20
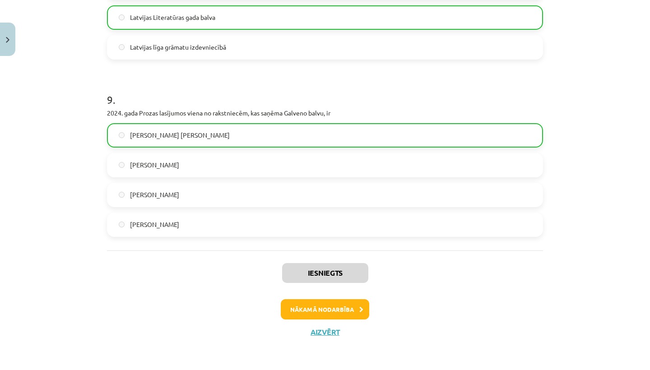
scroll to position [1265, 0]
click at [361, 304] on button "Nākamā nodarbība" at bounding box center [325, 309] width 88 height 21
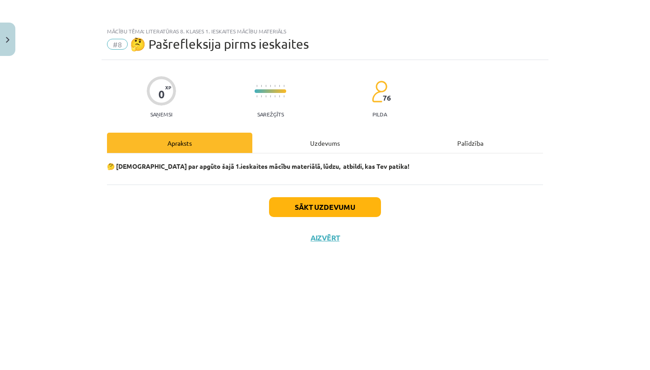
click at [337, 203] on button "Sākt uzdevumu" at bounding box center [325, 207] width 112 height 20
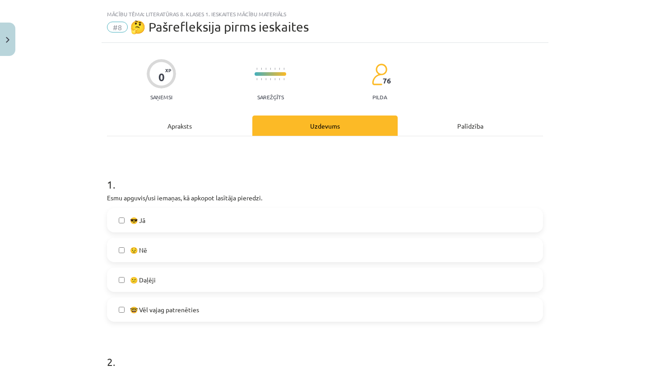
scroll to position [19, 0]
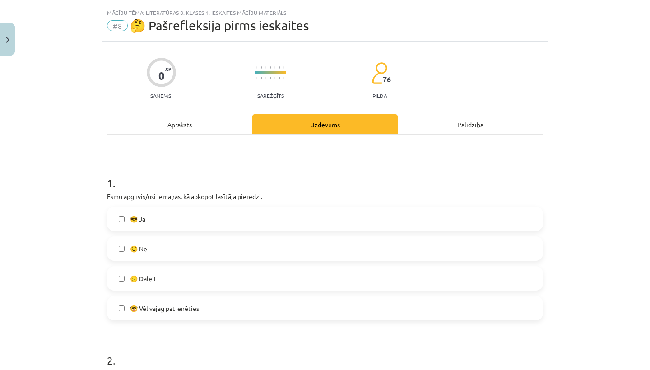
click at [266, 315] on label "🤓 Vēl vajag patrenēties" at bounding box center [325, 308] width 434 height 23
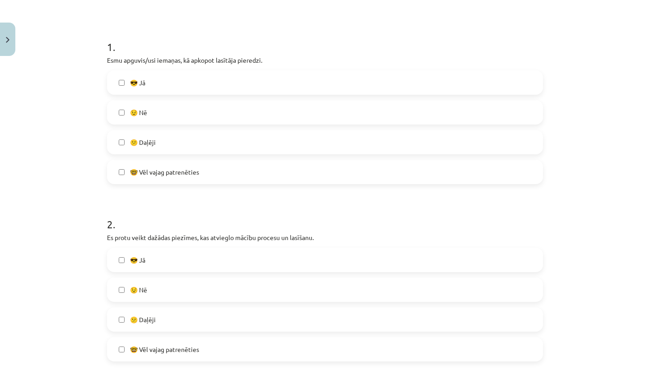
scroll to position [147, 0]
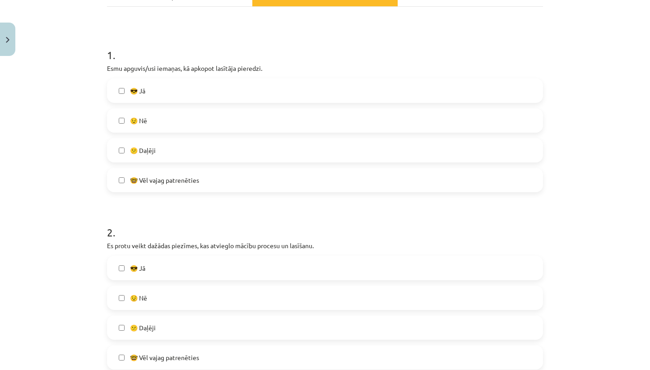
click at [236, 90] on label "😎 Jā" at bounding box center [325, 90] width 434 height 23
click at [230, 183] on label "🤓 Vēl vajag patrenēties" at bounding box center [325, 180] width 434 height 23
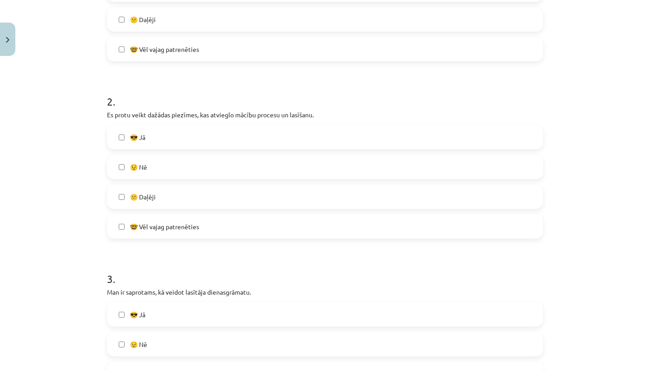
scroll to position [276, 0]
click at [205, 232] on label "🤓 Vēl vajag patrenēties" at bounding box center [325, 228] width 434 height 23
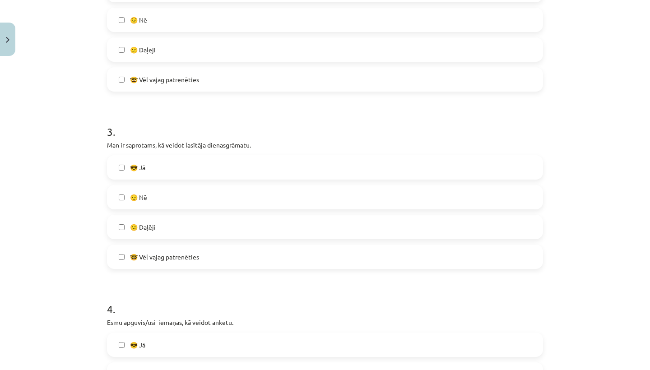
scroll to position [427, 0]
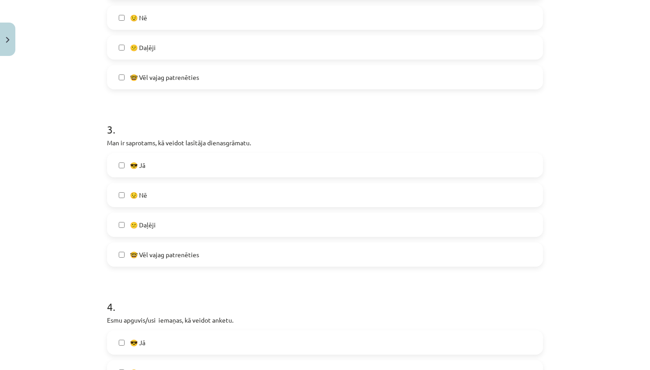
click at [209, 168] on label "😎 Jā" at bounding box center [325, 165] width 434 height 23
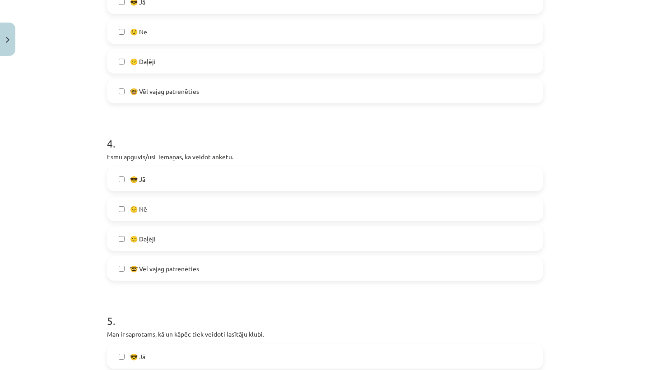
scroll to position [606, 0]
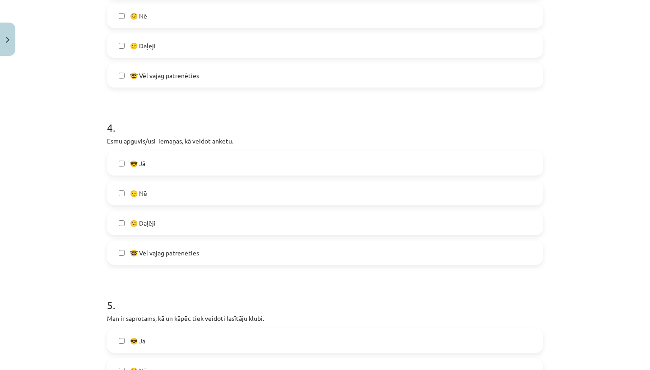
click at [209, 168] on label "😎 Jā" at bounding box center [325, 163] width 434 height 23
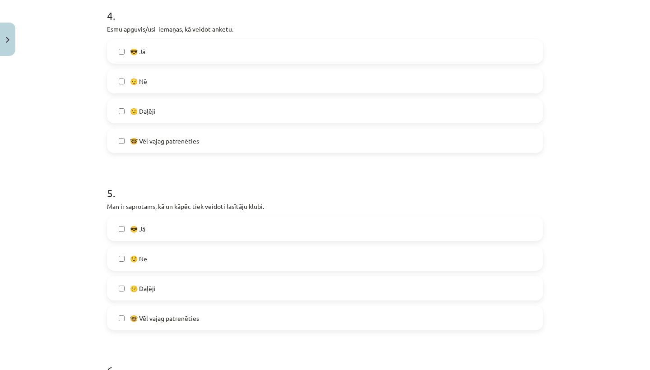
scroll to position [724, 0]
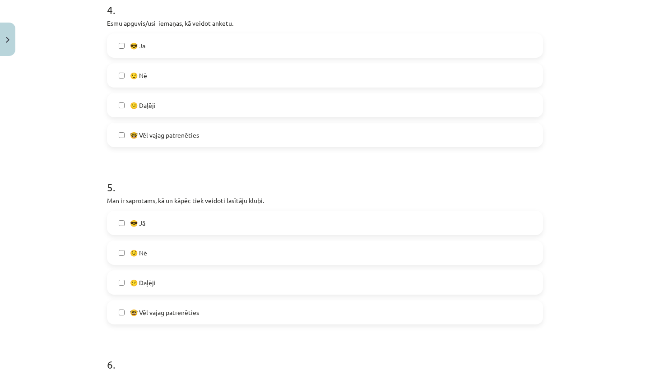
click at [214, 140] on label "🤓 Vēl vajag patrenēties" at bounding box center [325, 135] width 434 height 23
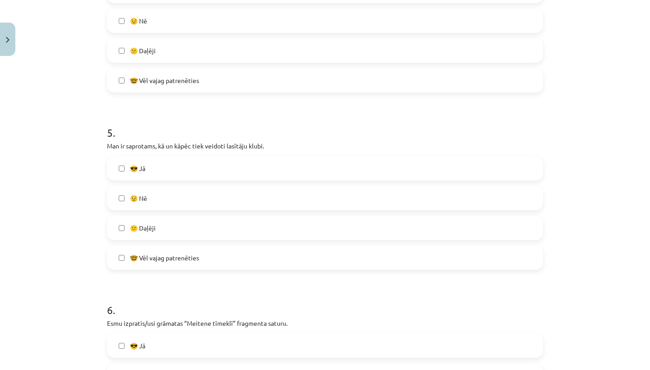
scroll to position [787, 0]
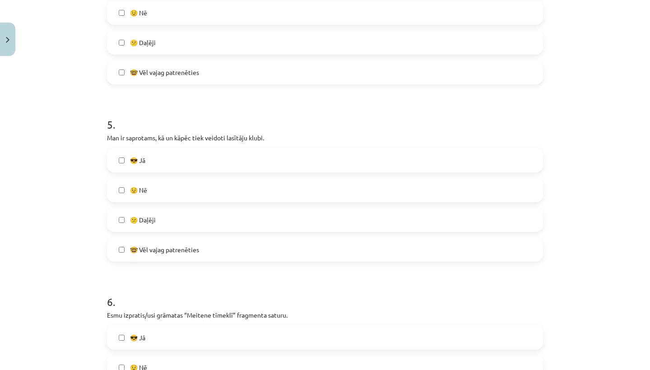
click at [201, 167] on label "😎 Jā" at bounding box center [325, 160] width 434 height 23
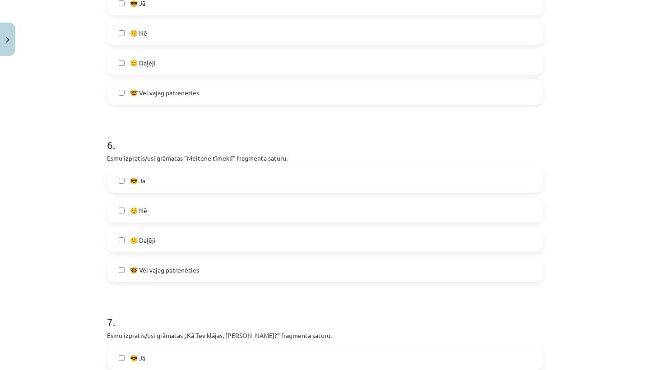
scroll to position [943, 0]
click at [183, 249] on label "😕 Daļēji" at bounding box center [325, 240] width 434 height 23
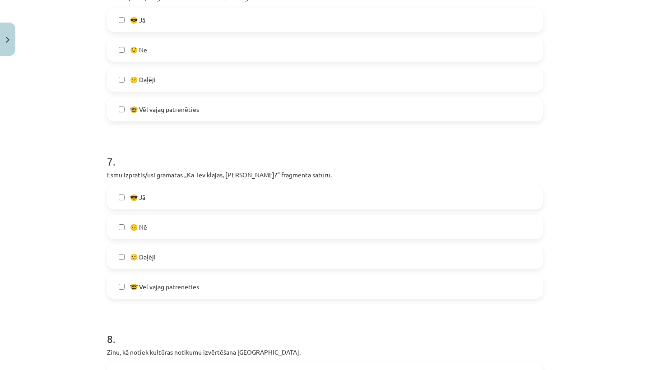
scroll to position [1107, 0]
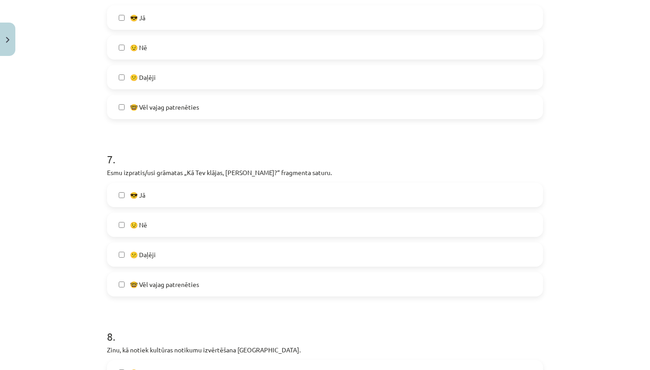
click at [184, 260] on label "😕 Daļēji" at bounding box center [325, 254] width 434 height 23
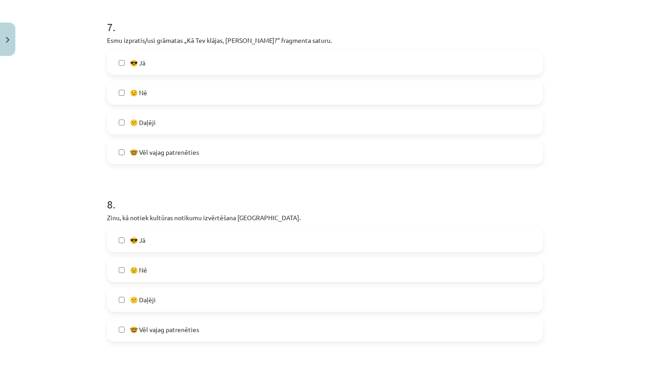
scroll to position [1250, 0]
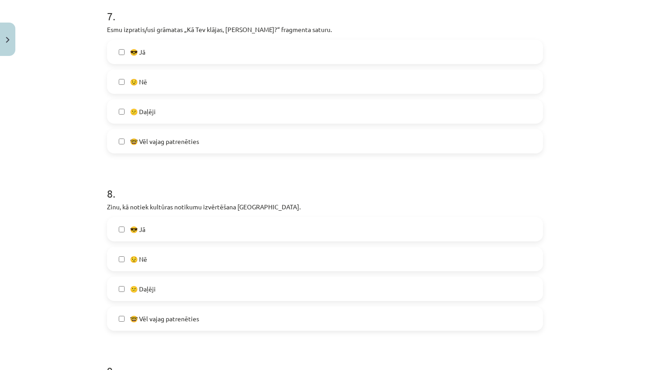
click at [190, 324] on label "🤓 Vēl vajag patrenēties" at bounding box center [325, 318] width 434 height 23
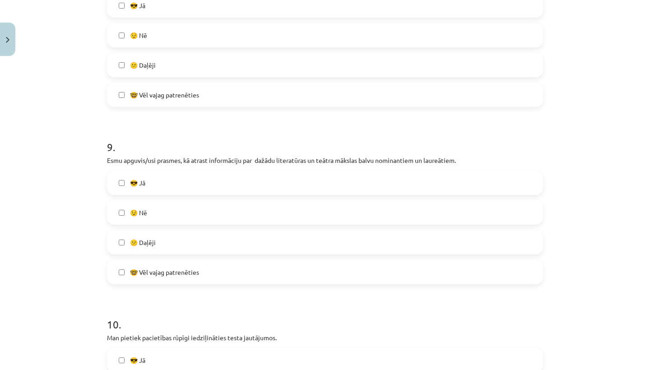
scroll to position [1474, 0]
click at [201, 268] on label "🤓 Vēl vajag patrenēties" at bounding box center [325, 271] width 434 height 23
click at [194, 182] on label "😎 Jā" at bounding box center [325, 182] width 434 height 23
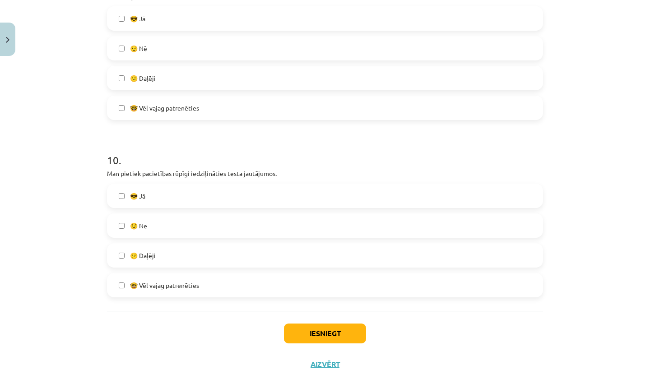
scroll to position [1638, 0]
click at [186, 248] on label "😕 Daļēji" at bounding box center [325, 256] width 434 height 23
click at [331, 333] on button "Iesniegt" at bounding box center [325, 334] width 82 height 20
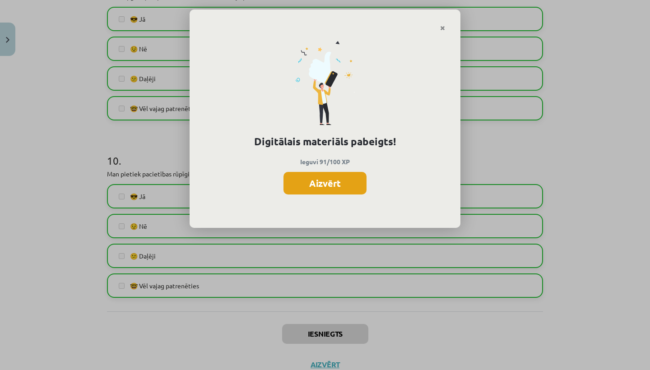
click at [331, 182] on button "Aizvērt" at bounding box center [324, 183] width 83 height 23
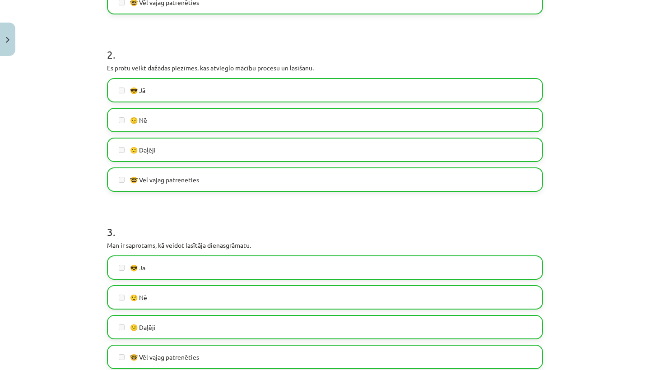
scroll to position [299, 0]
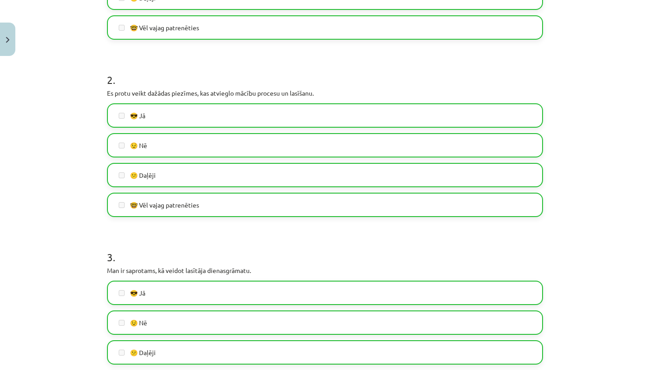
click at [0, 37] on button "Close" at bounding box center [7, 39] width 15 height 33
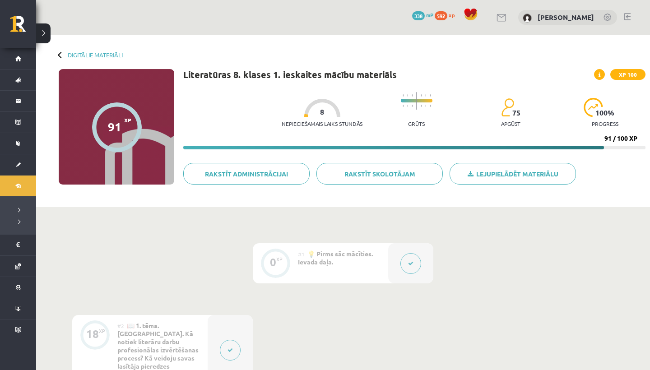
click at [61, 55] on div at bounding box center [61, 54] width 6 height 6
click at [81, 55] on link "Digitālie materiāli" at bounding box center [95, 54] width 55 height 7
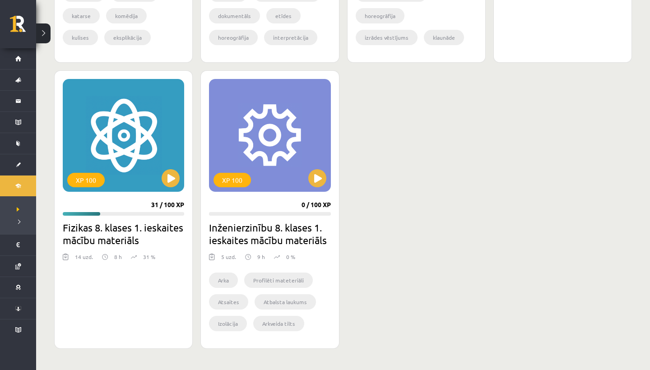
scroll to position [470, 0]
